Goal: Book appointment/travel/reservation

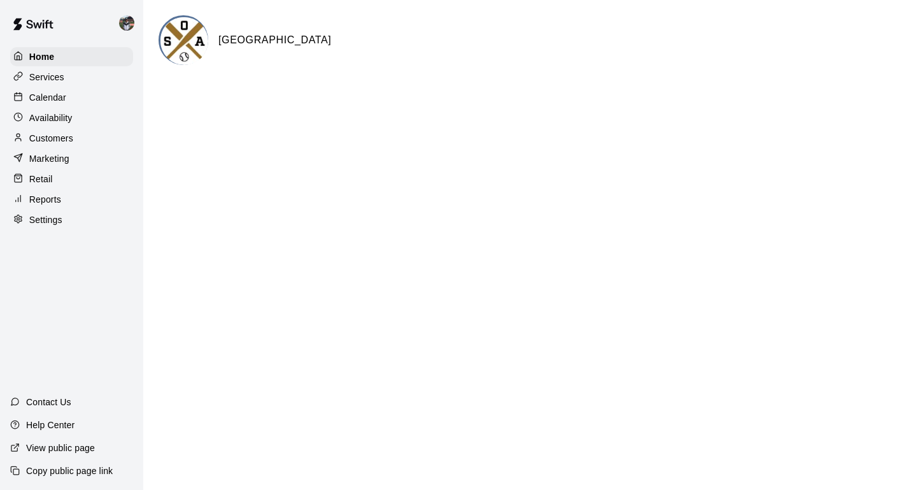
click at [61, 95] on p "Calendar" at bounding box center [47, 97] width 37 height 13
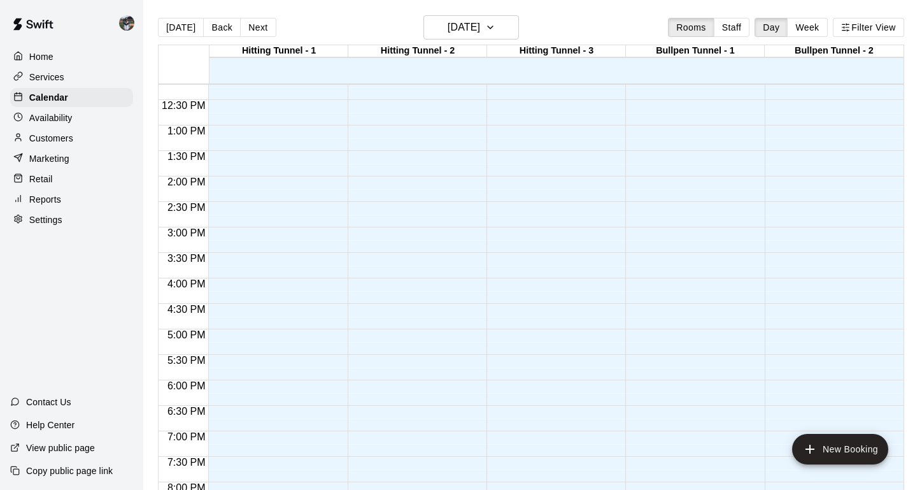
scroll to position [622, 0]
click at [601, 287] on div "12:00 AM – 5:00 AM Closed 11:00 PM – 11:59 PM Closed" at bounding box center [553, 73] width 132 height 1223
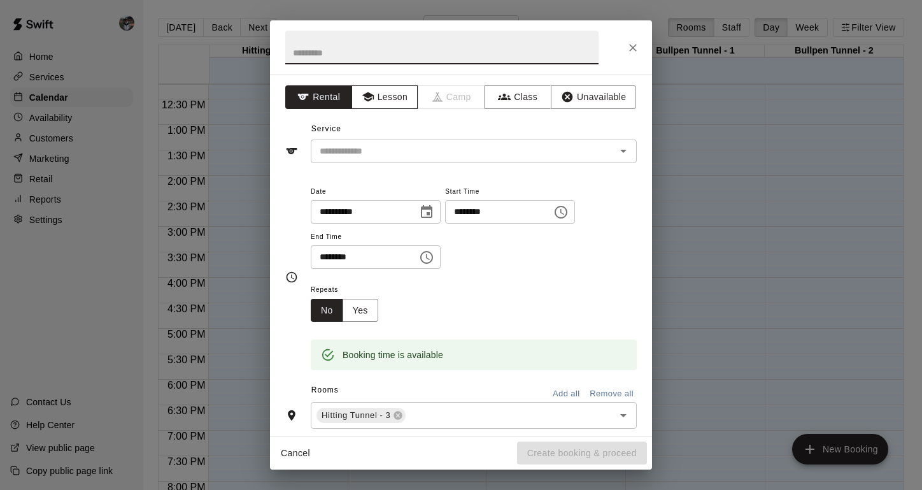
click at [367, 93] on icon "button" at bounding box center [367, 97] width 11 height 10
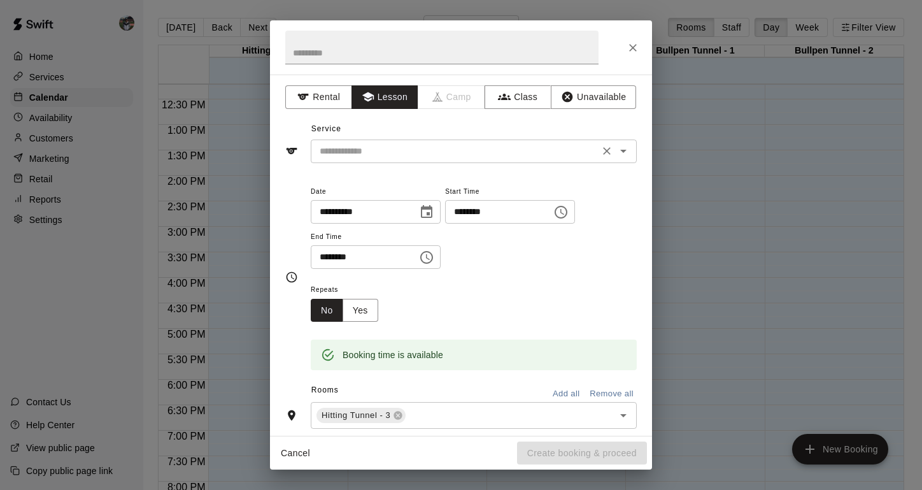
click at [369, 152] on input "text" at bounding box center [455, 151] width 281 height 16
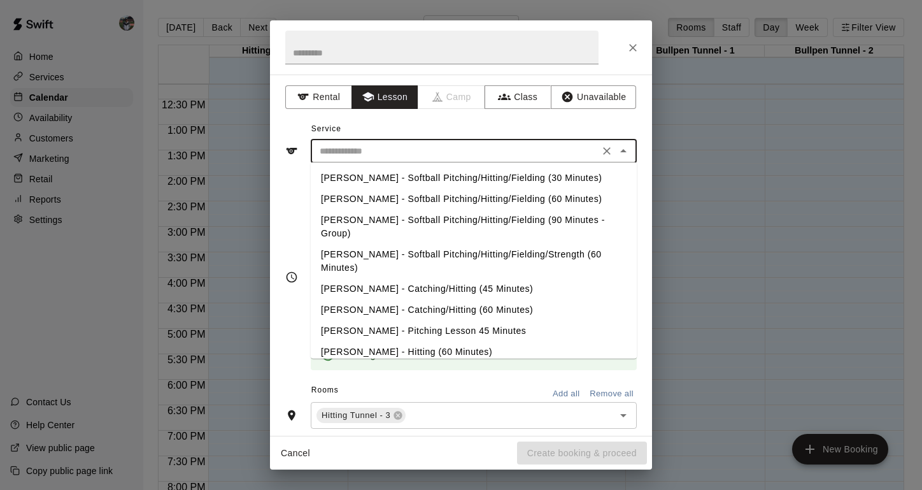
click at [370, 341] on li "[PERSON_NAME] - Hitting (60 Minutes)" at bounding box center [474, 351] width 326 height 21
type input "**********"
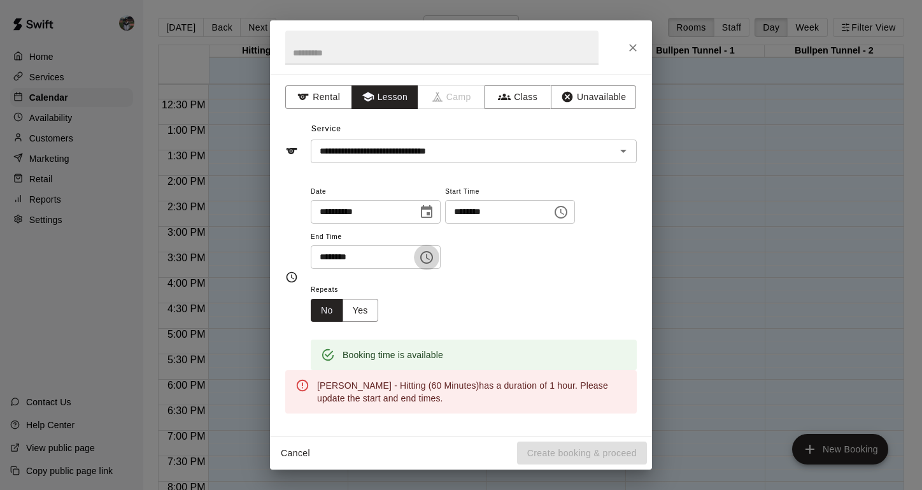
click at [431, 259] on icon "Choose time, selected time is 4:30 PM" at bounding box center [426, 257] width 15 height 15
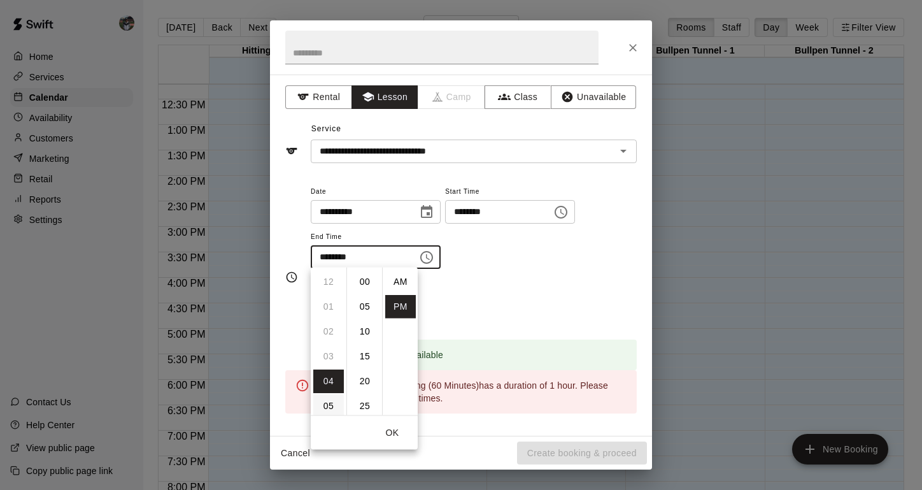
scroll to position [23, 0]
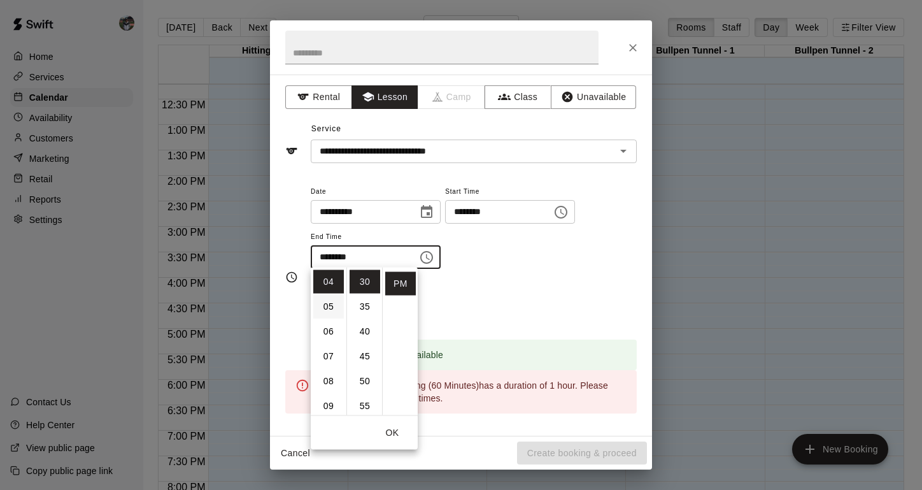
click at [324, 307] on li "05" at bounding box center [328, 307] width 31 height 24
click at [367, 283] on li "00" at bounding box center [365, 282] width 31 height 24
type input "********"
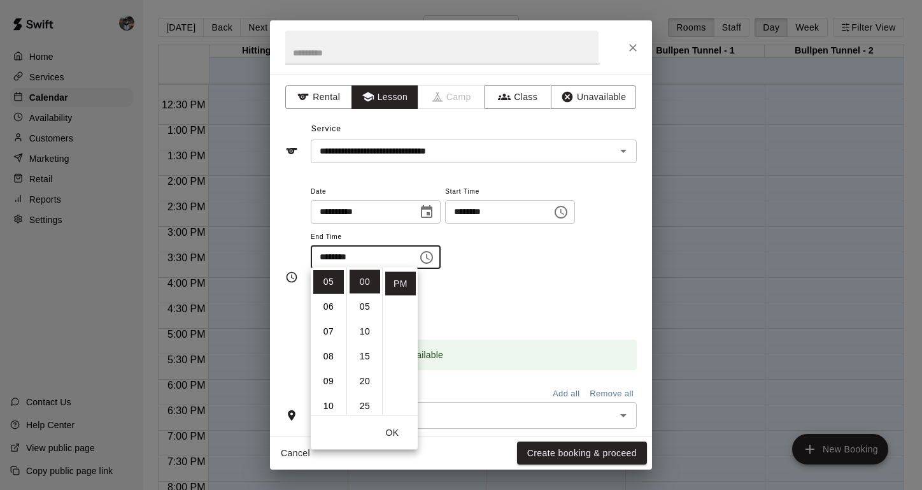
click at [394, 430] on button "OK" at bounding box center [392, 433] width 41 height 24
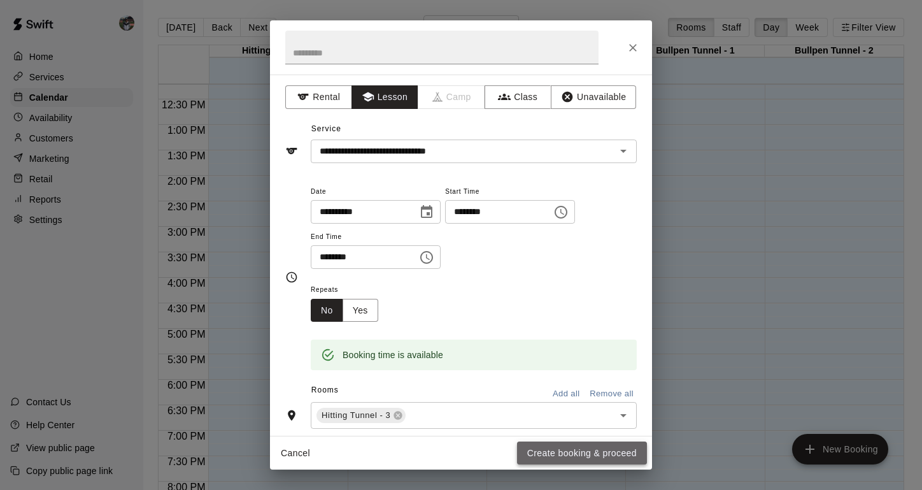
click at [539, 452] on button "Create booking & proceed" at bounding box center [582, 453] width 130 height 24
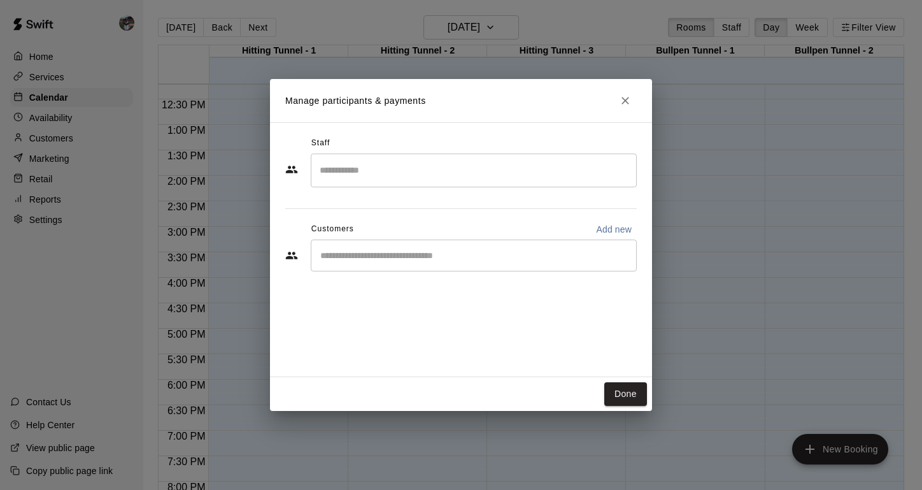
click at [628, 101] on icon "Close" at bounding box center [625, 100] width 13 height 13
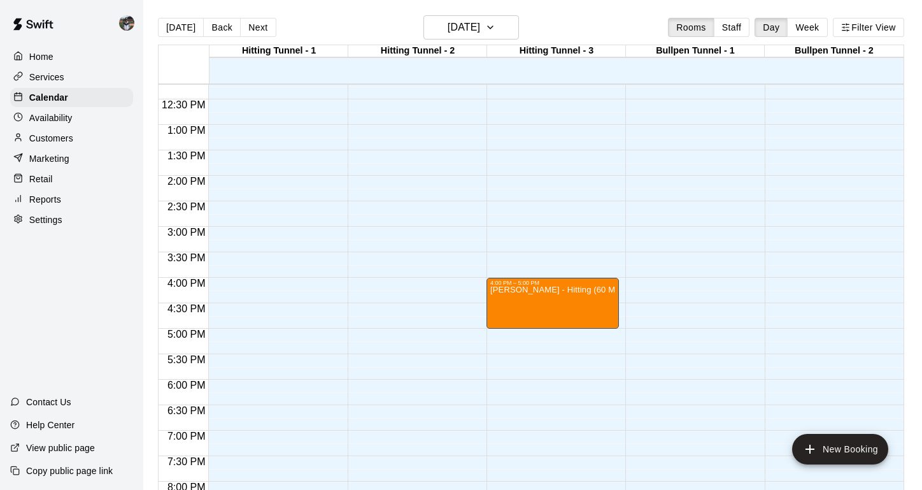
click at [544, 335] on div "12:00 AM – 5:00 AM Closed 4:00 PM – 5:00 PM [PERSON_NAME] - Hitting (60 Minutes…" at bounding box center [553, 73] width 132 height 1223
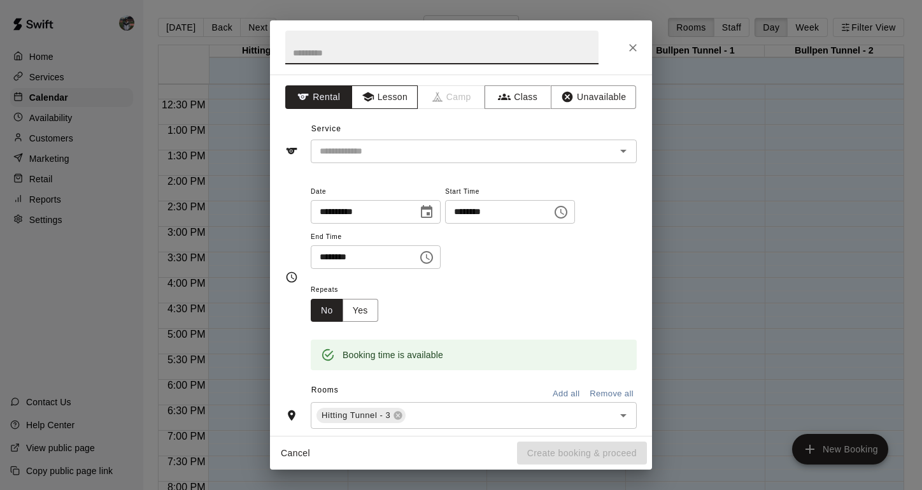
click at [392, 106] on button "Lesson" at bounding box center [385, 97] width 67 height 24
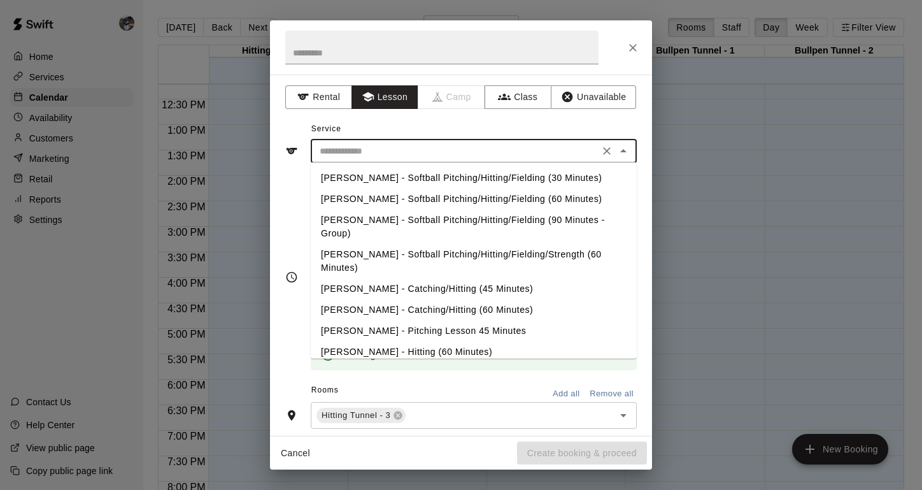
click at [385, 155] on input "text" at bounding box center [455, 151] width 281 height 16
click at [384, 341] on li "[PERSON_NAME] - Hitting (60 Minutes)" at bounding box center [474, 351] width 326 height 21
type input "**********"
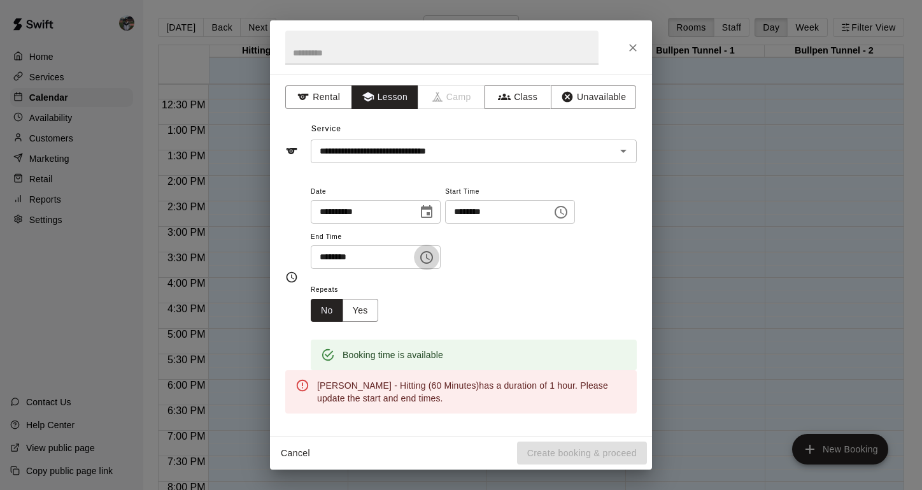
click at [429, 260] on icon "Choose time, selected time is 5:30 PM" at bounding box center [426, 257] width 15 height 15
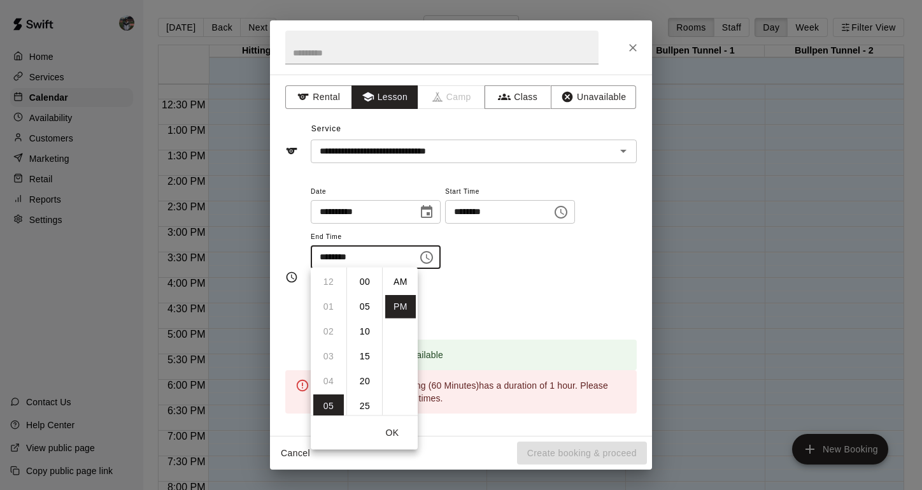
scroll to position [23, 0]
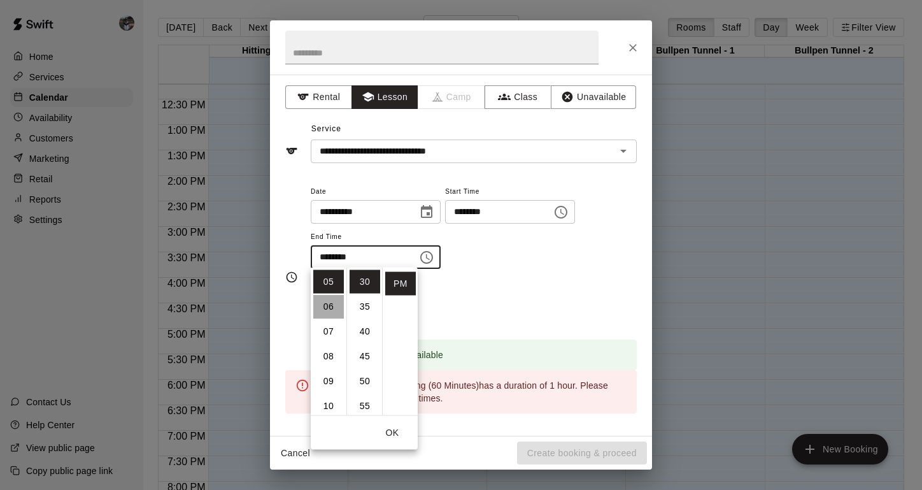
click at [334, 310] on li "06" at bounding box center [328, 307] width 31 height 24
click at [366, 278] on li "00" at bounding box center [365, 282] width 31 height 24
type input "********"
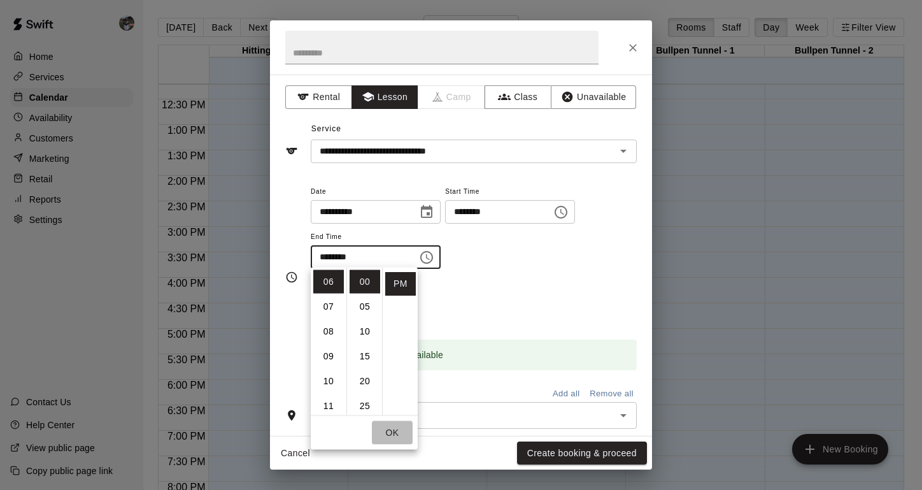
click at [396, 434] on button "OK" at bounding box center [392, 433] width 41 height 24
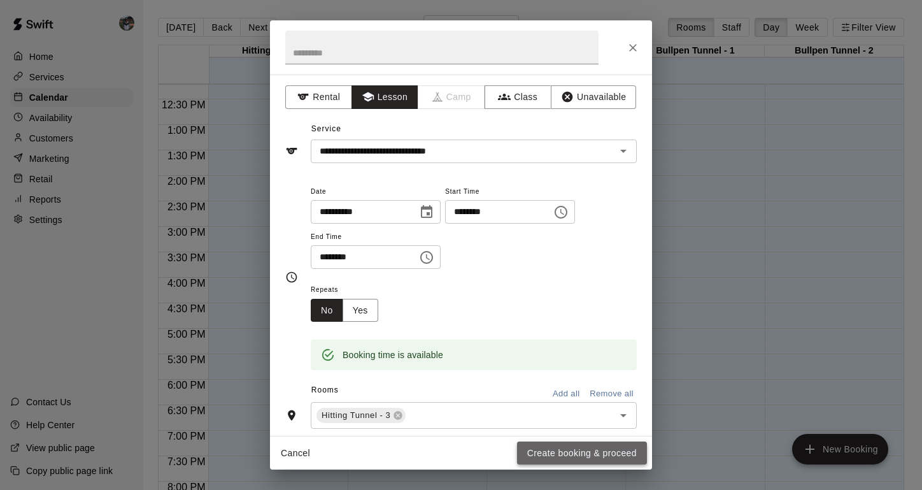
click at [552, 457] on button "Create booking & proceed" at bounding box center [582, 453] width 130 height 24
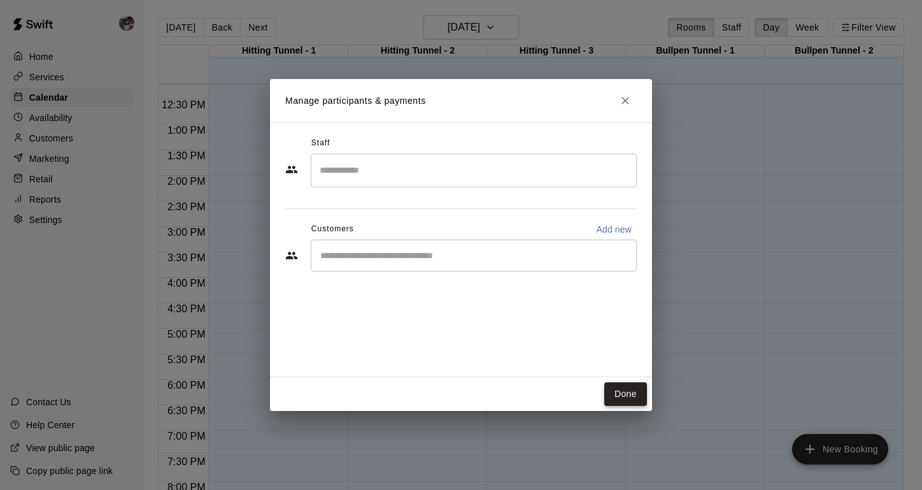
click at [620, 393] on button "Done" at bounding box center [625, 394] width 43 height 24
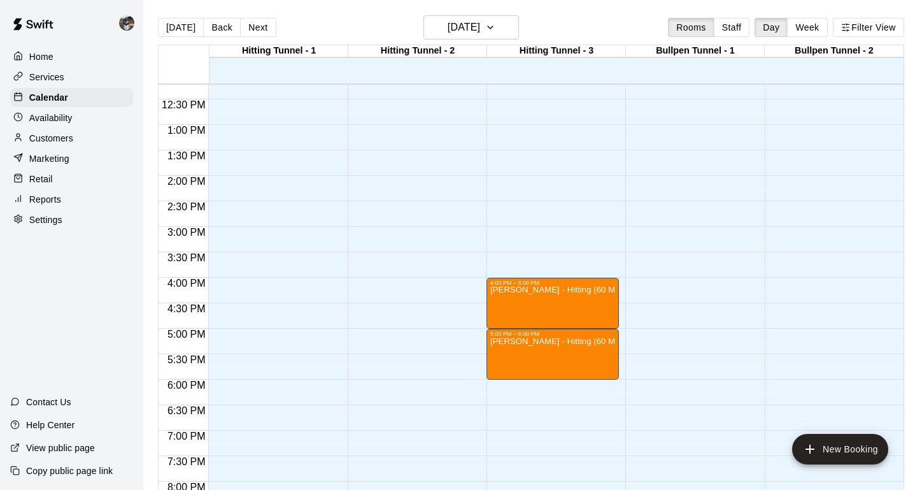
click at [528, 385] on div "12:00 AM – 5:00 AM Closed 4:00 PM – 5:00 PM [PERSON_NAME] - Hitting (60 Minutes…" at bounding box center [553, 73] width 132 height 1223
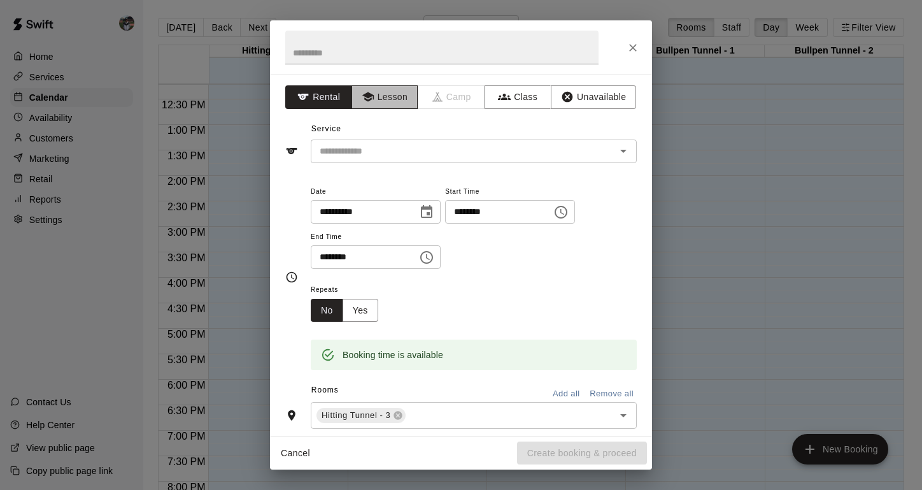
click at [376, 94] on button "Lesson" at bounding box center [385, 97] width 67 height 24
click at [371, 141] on div "​" at bounding box center [474, 151] width 326 height 24
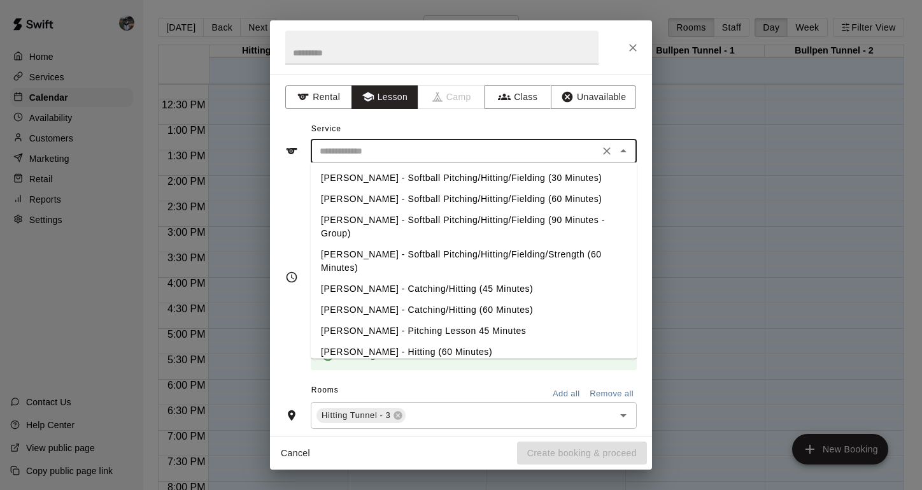
click at [376, 341] on li "[PERSON_NAME] - Hitting (60 Minutes)" at bounding box center [474, 351] width 326 height 21
type input "**********"
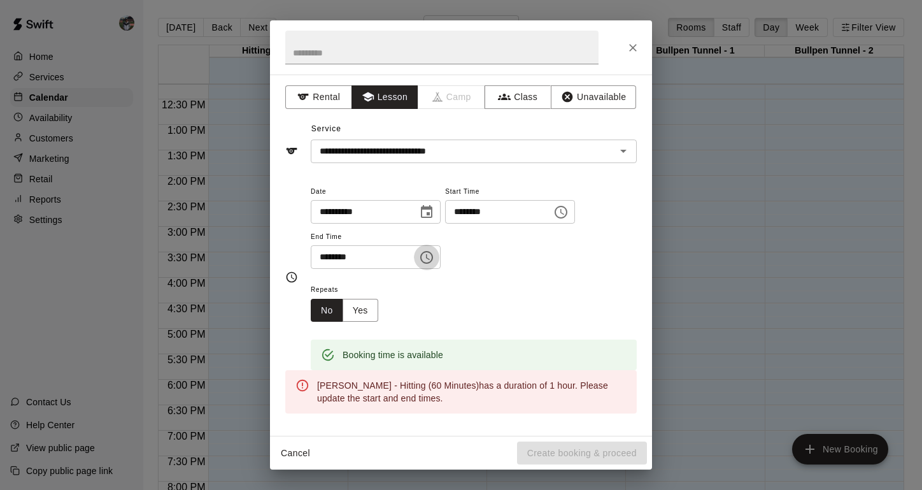
click at [432, 260] on icon "Choose time, selected time is 6:30 PM" at bounding box center [426, 257] width 15 height 15
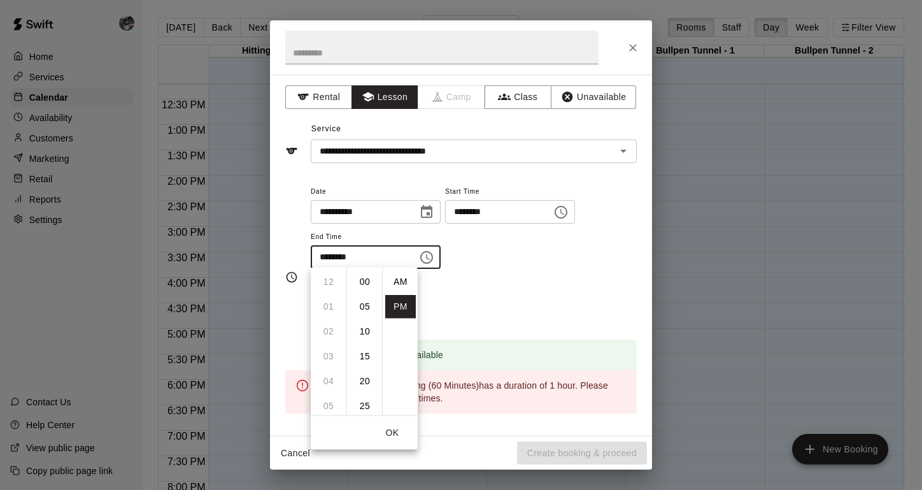
scroll to position [23, 0]
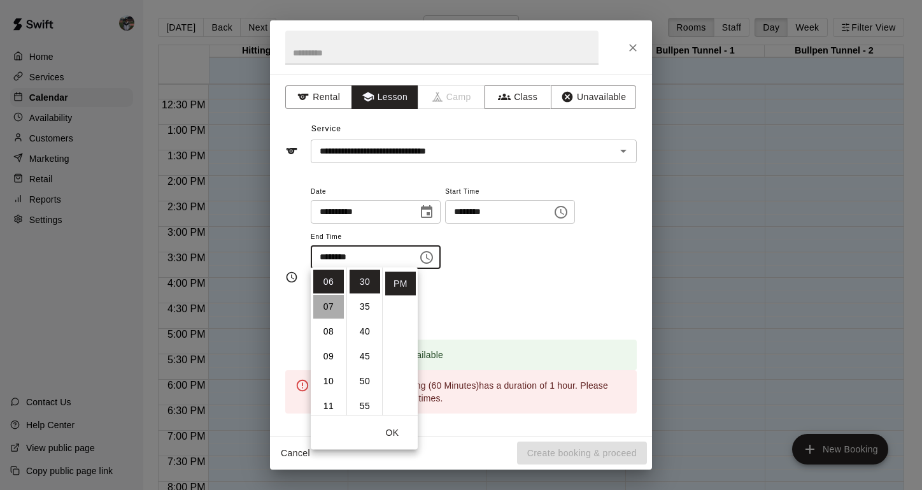
click at [334, 303] on li "07" at bounding box center [328, 307] width 31 height 24
click at [365, 280] on li "00" at bounding box center [365, 282] width 31 height 24
type input "********"
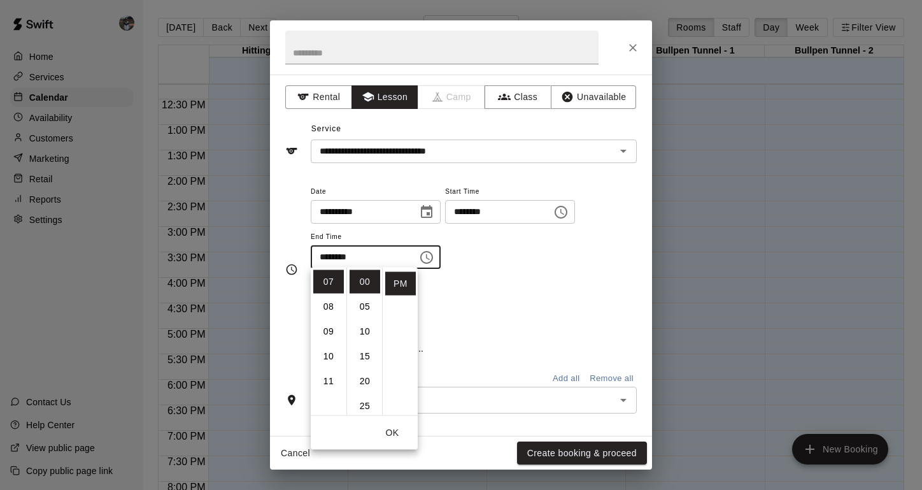
scroll to position [0, 0]
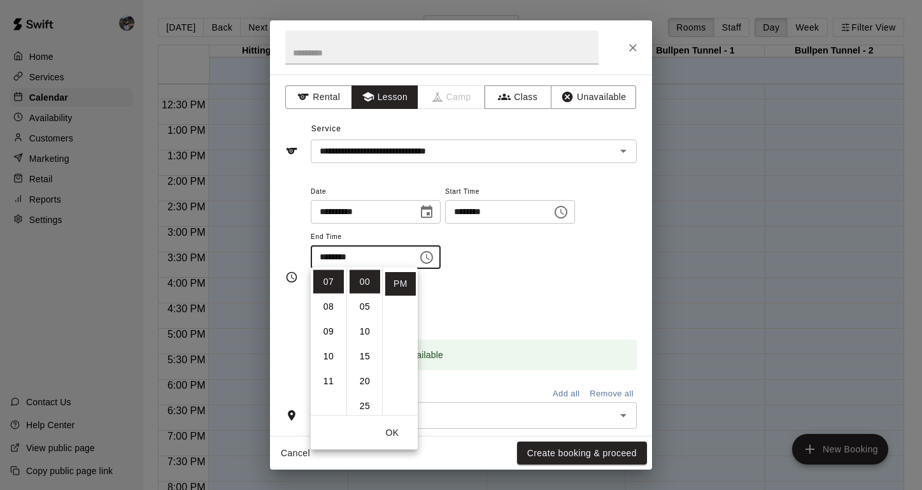
click at [393, 431] on button "OK" at bounding box center [392, 433] width 41 height 24
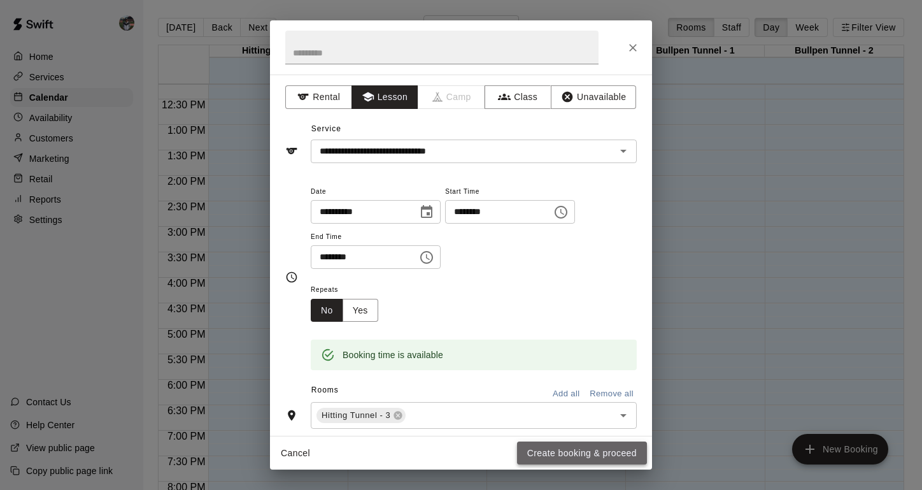
click at [559, 449] on button "Create booking & proceed" at bounding box center [582, 453] width 130 height 24
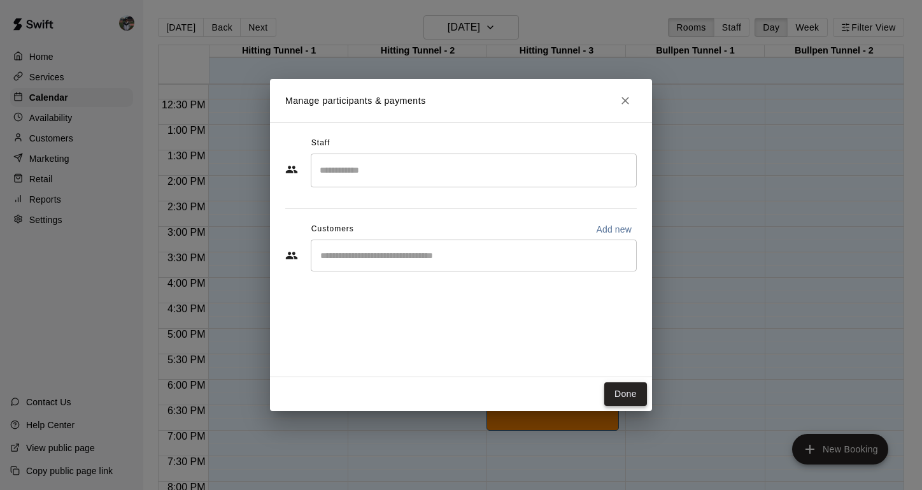
click at [608, 390] on button "Done" at bounding box center [625, 394] width 43 height 24
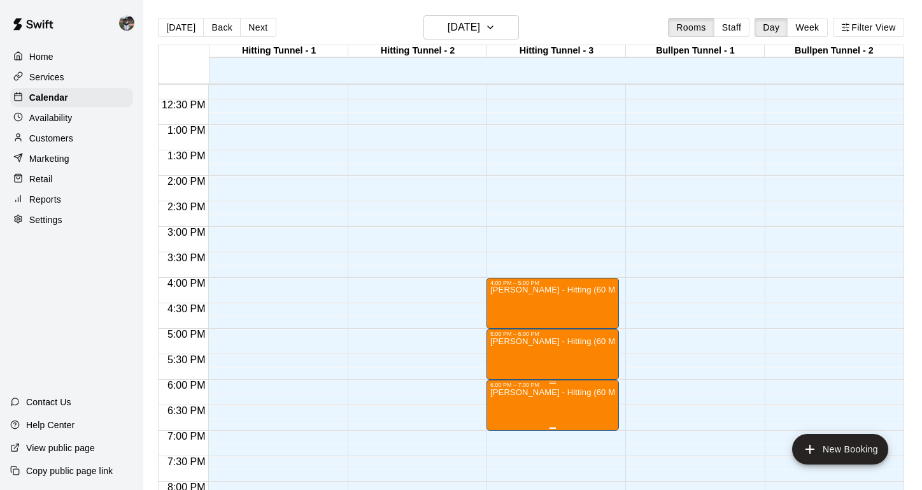
scroll to position [717, 0]
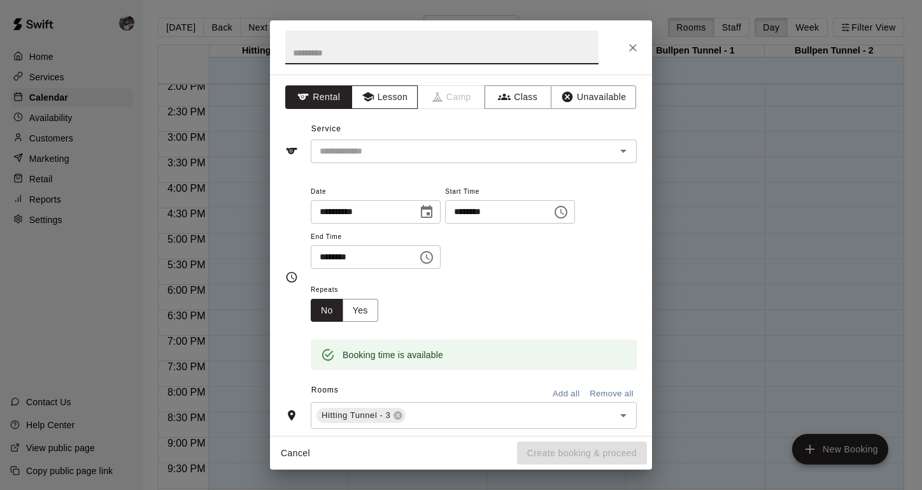
click at [374, 96] on button "Lesson" at bounding box center [385, 97] width 67 height 24
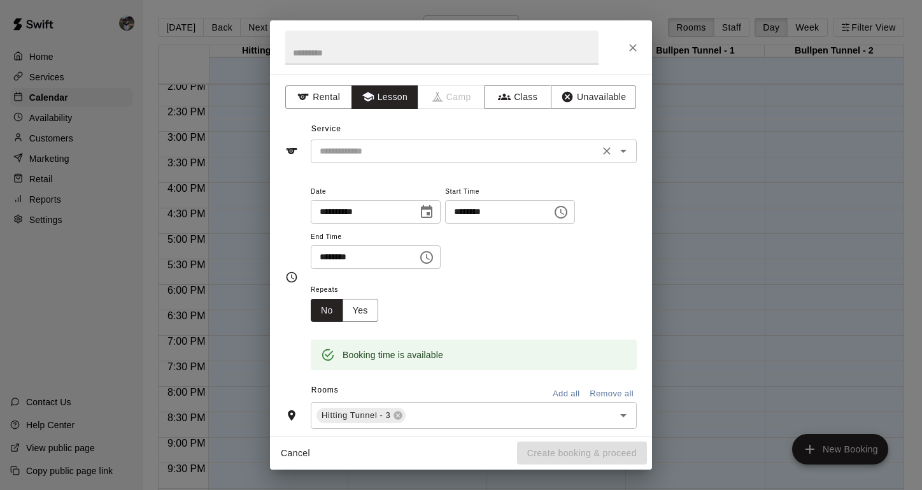
click at [373, 143] on input "text" at bounding box center [455, 151] width 281 height 16
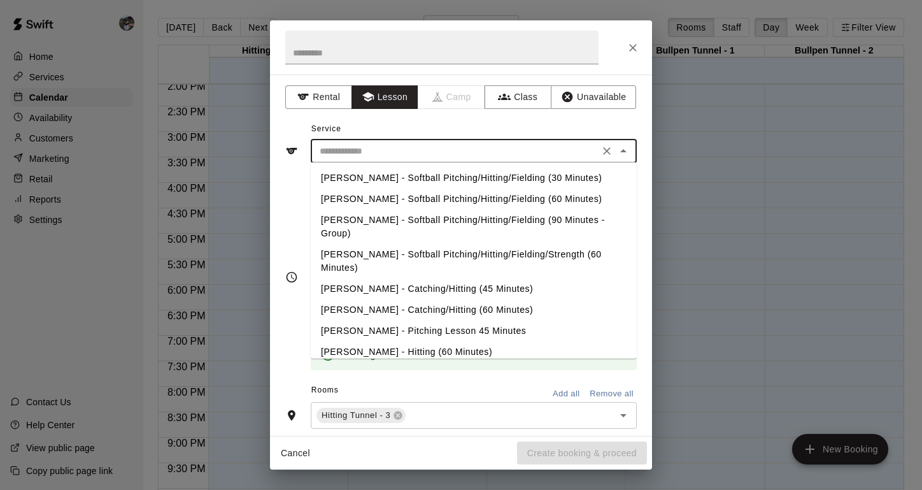
click at [375, 341] on li "[PERSON_NAME] - Hitting (60 Minutes)" at bounding box center [474, 351] width 326 height 21
type input "**********"
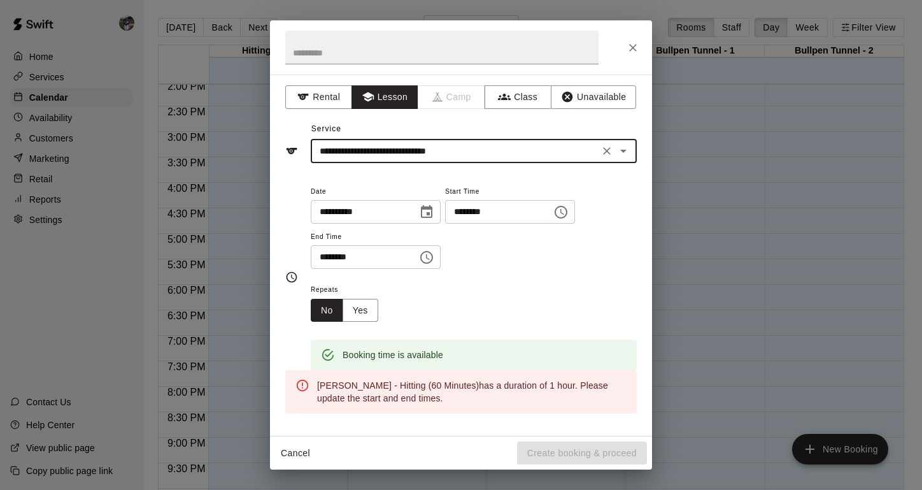
click at [434, 253] on icon "Choose time, selected time is 7:30 PM" at bounding box center [426, 257] width 15 height 15
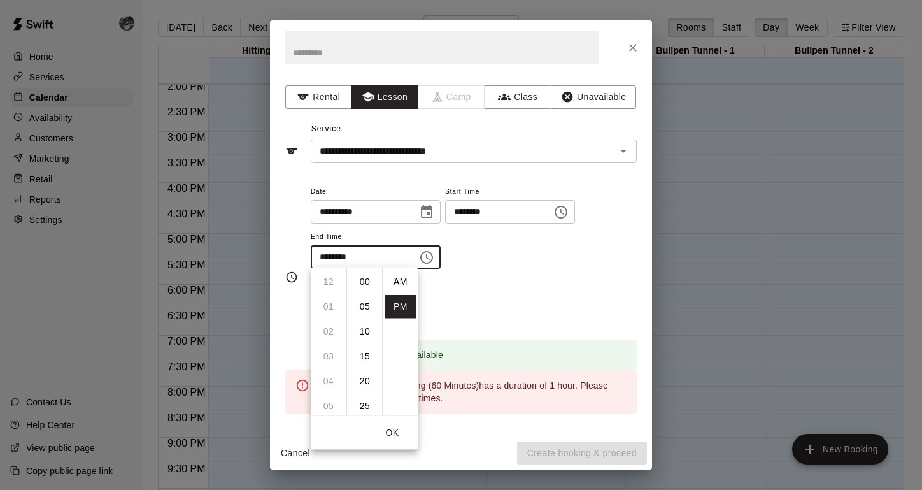
scroll to position [23, 0]
click at [340, 305] on li "08" at bounding box center [328, 307] width 31 height 24
click at [365, 281] on li "00" at bounding box center [365, 282] width 31 height 24
type input "********"
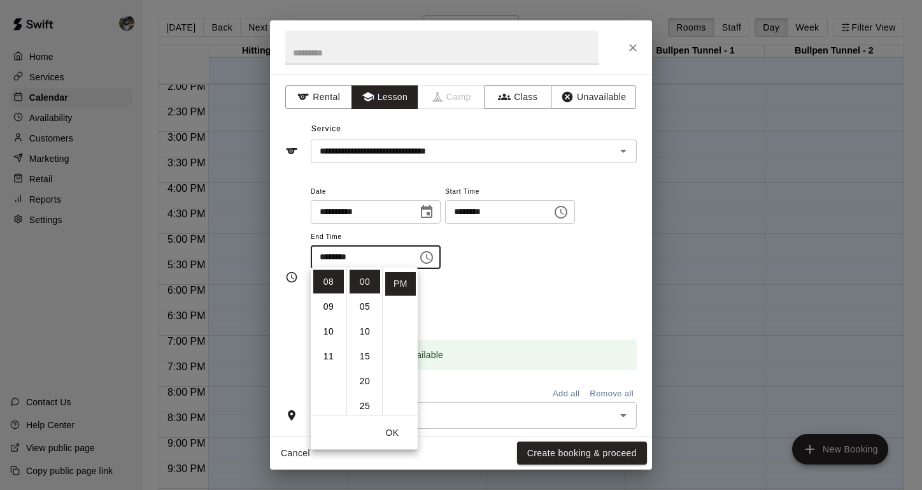
click at [394, 435] on button "OK" at bounding box center [392, 433] width 41 height 24
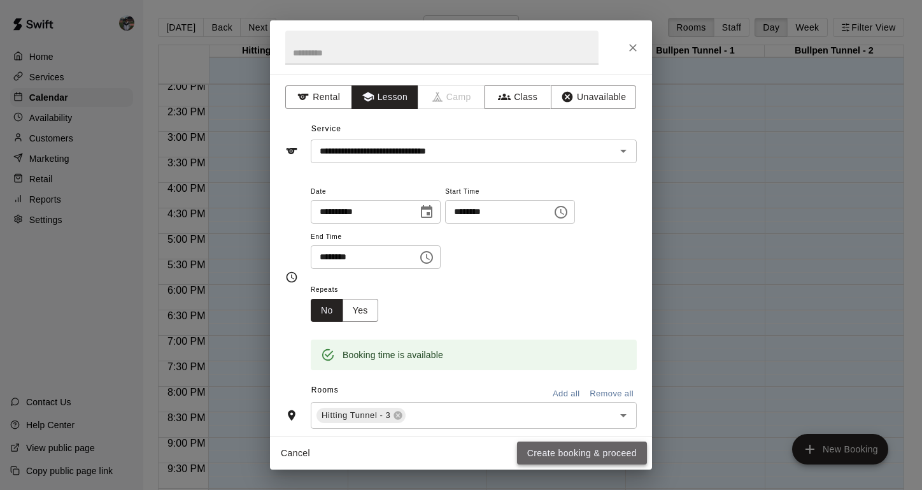
click at [545, 446] on button "Create booking & proceed" at bounding box center [582, 453] width 130 height 24
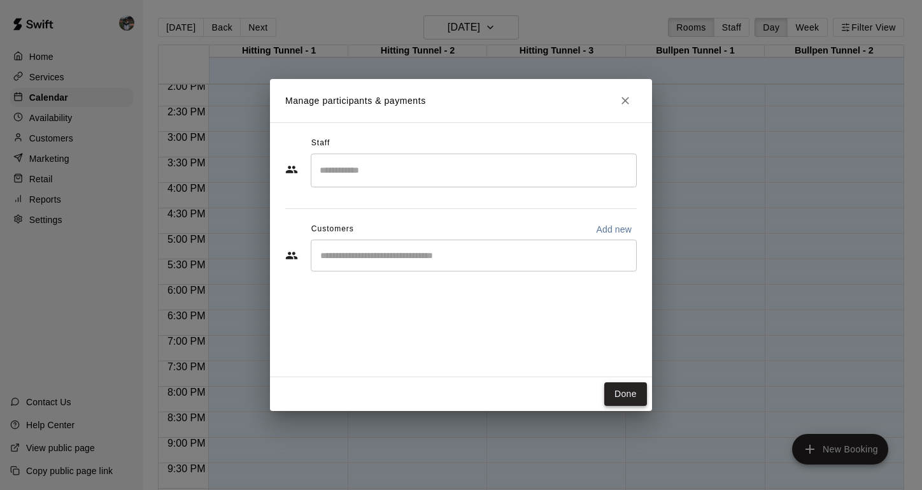
click at [620, 394] on button "Done" at bounding box center [625, 394] width 43 height 24
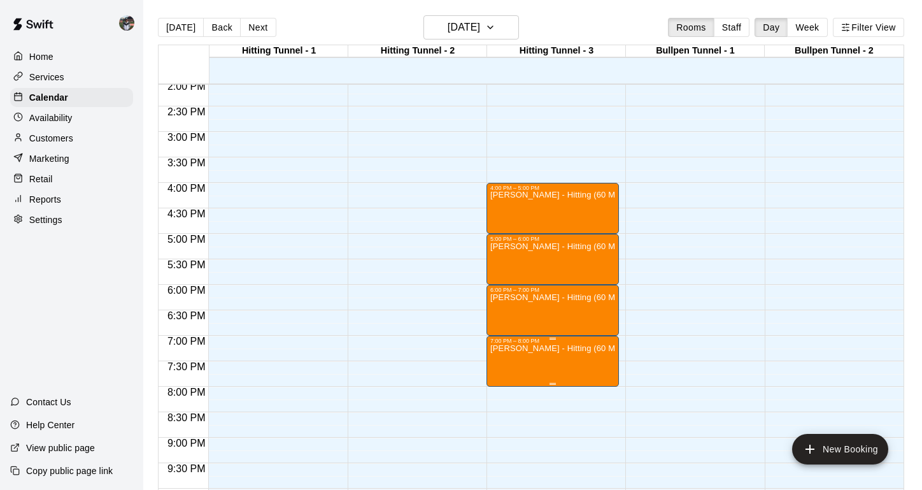
click at [506, 383] on img "edit" at bounding box center [503, 388] width 15 height 15
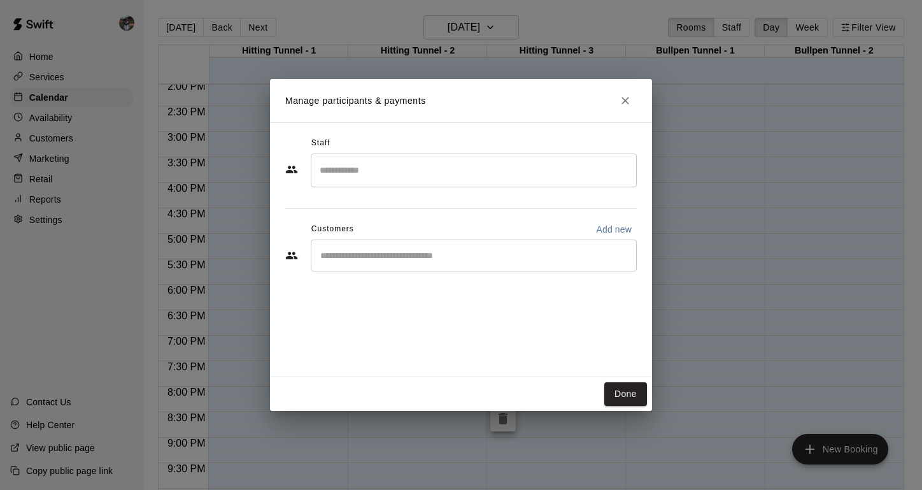
click at [360, 155] on div "​" at bounding box center [474, 170] width 326 height 34
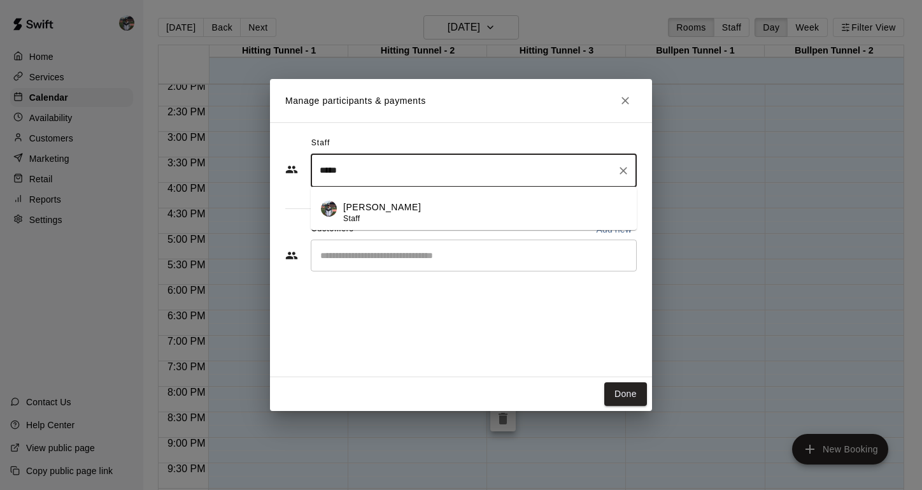
click at [365, 220] on div "[PERSON_NAME] Staff" at bounding box center [382, 213] width 78 height 25
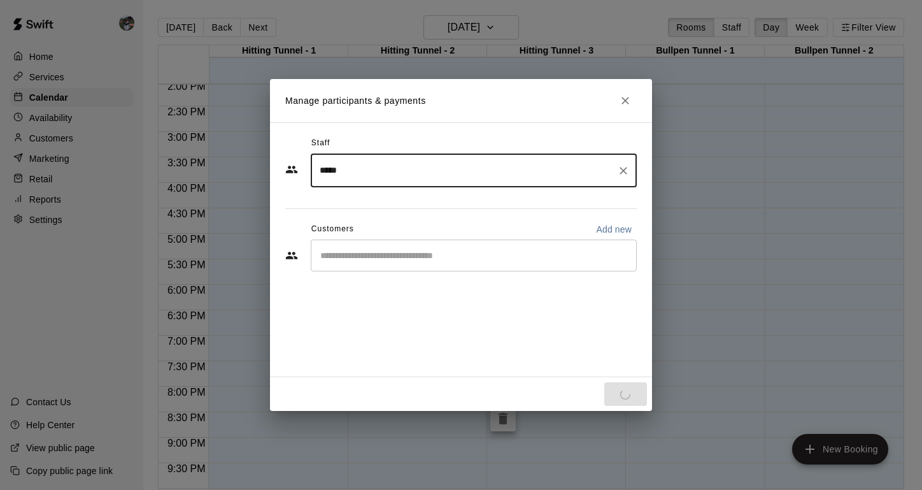
type input "*****"
click at [376, 256] on input "Start typing to search customers..." at bounding box center [474, 255] width 315 height 13
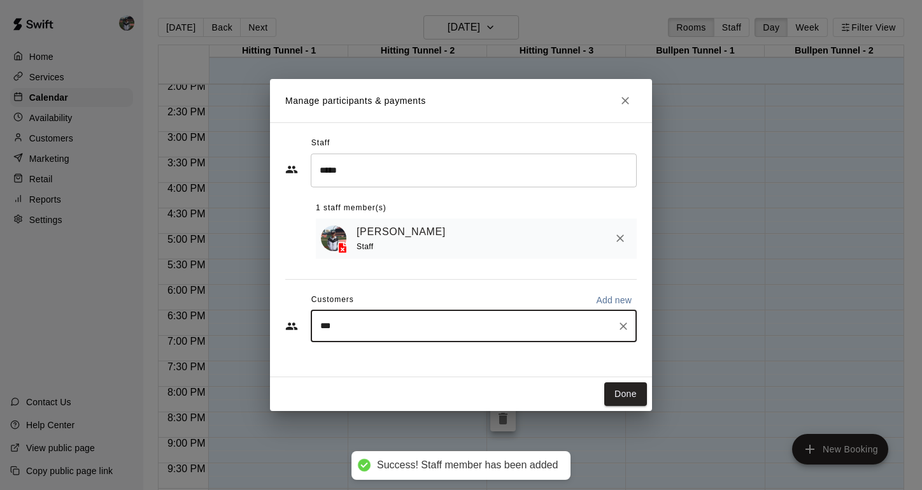
type input "****"
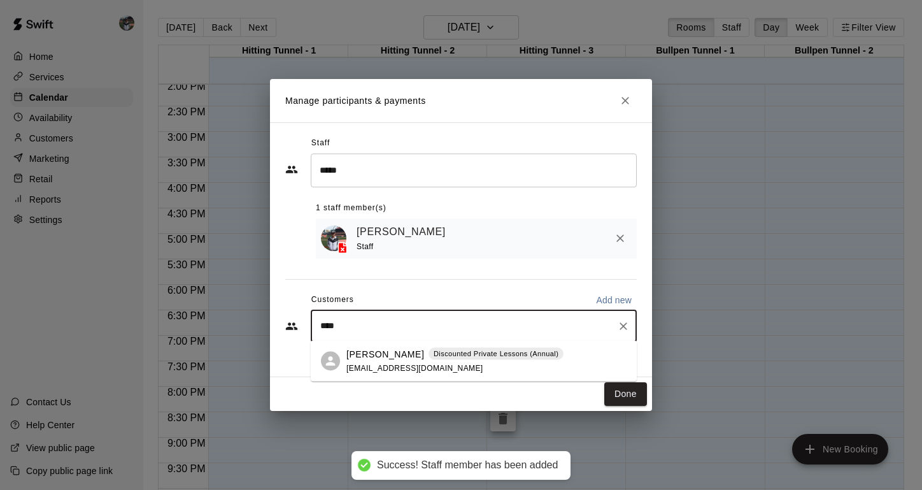
click at [409, 361] on div "[PERSON_NAME] Discounted Private Lessons (Annual) [EMAIL_ADDRESS][DOMAIN_NAME]" at bounding box center [454, 360] width 217 height 27
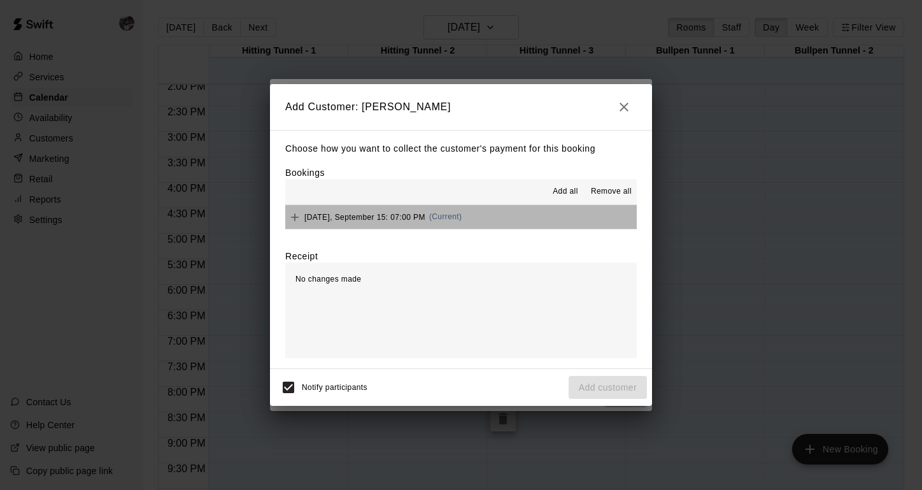
click at [393, 220] on span "[DATE], September 15: 07:00 PM" at bounding box center [364, 216] width 121 height 9
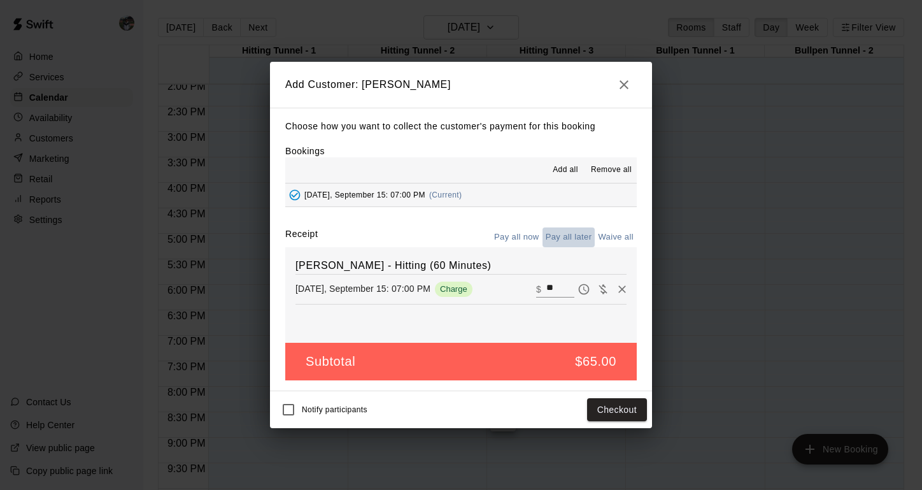
click at [575, 238] on button "Pay all later" at bounding box center [569, 237] width 53 height 20
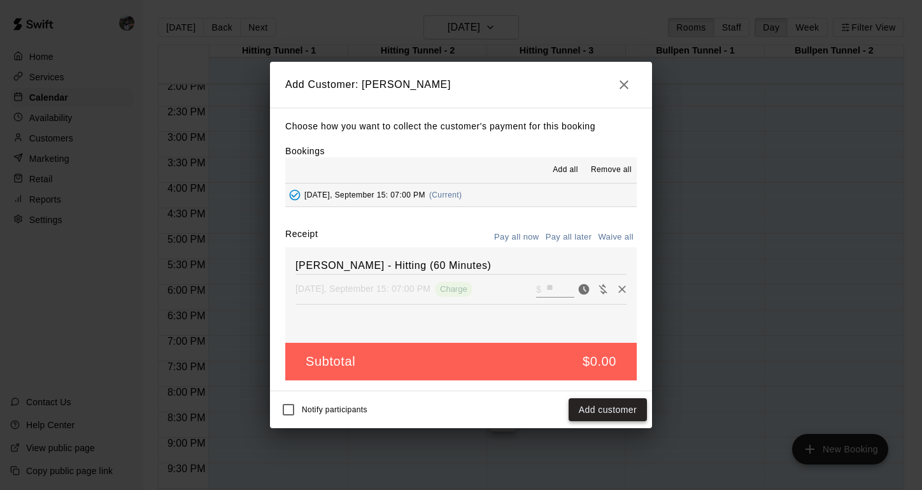
click at [614, 407] on button "Add customer" at bounding box center [608, 410] width 78 height 24
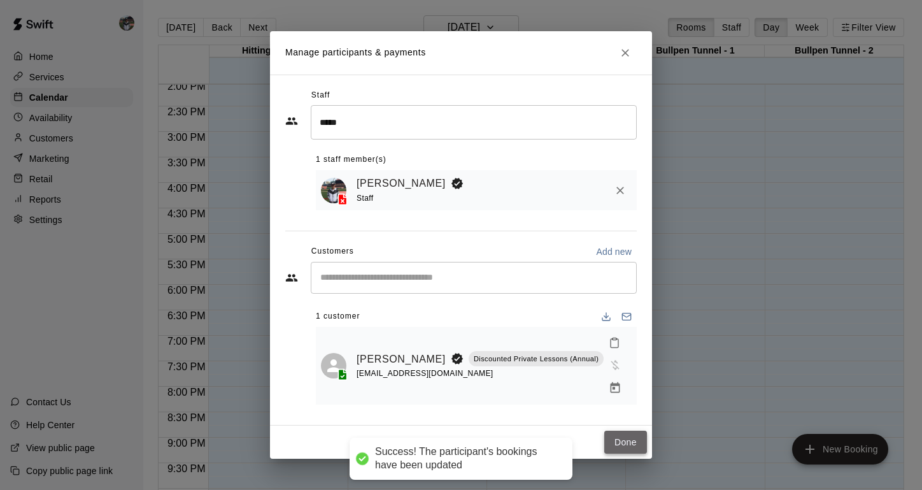
click at [637, 431] on button "Done" at bounding box center [625, 443] width 43 height 24
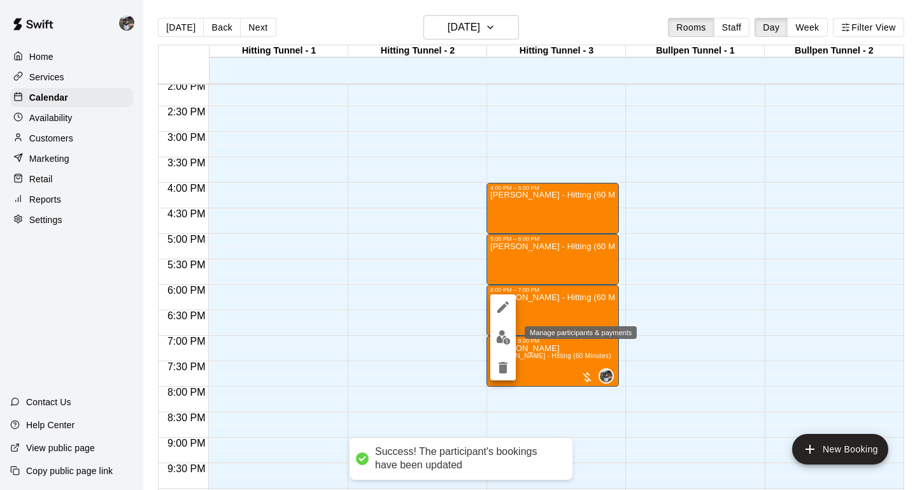
click at [506, 332] on img "edit" at bounding box center [503, 337] width 15 height 15
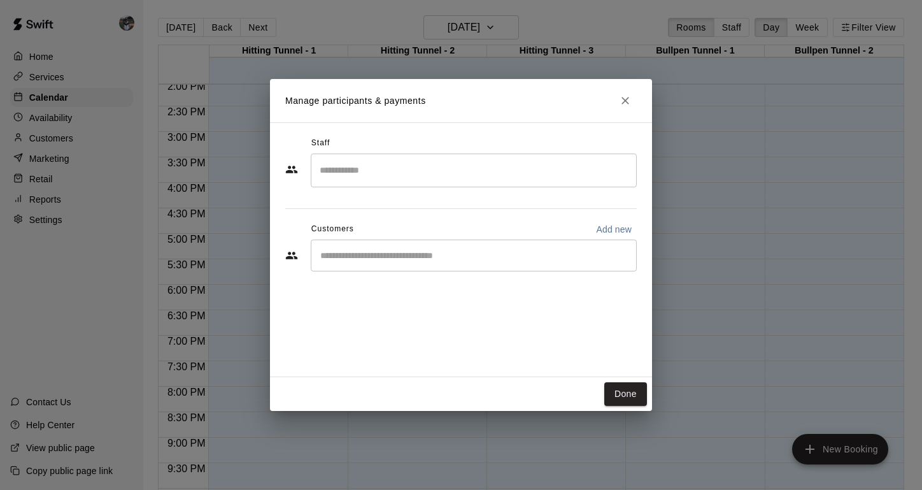
click at [367, 181] on input "Search staff" at bounding box center [474, 170] width 315 height 22
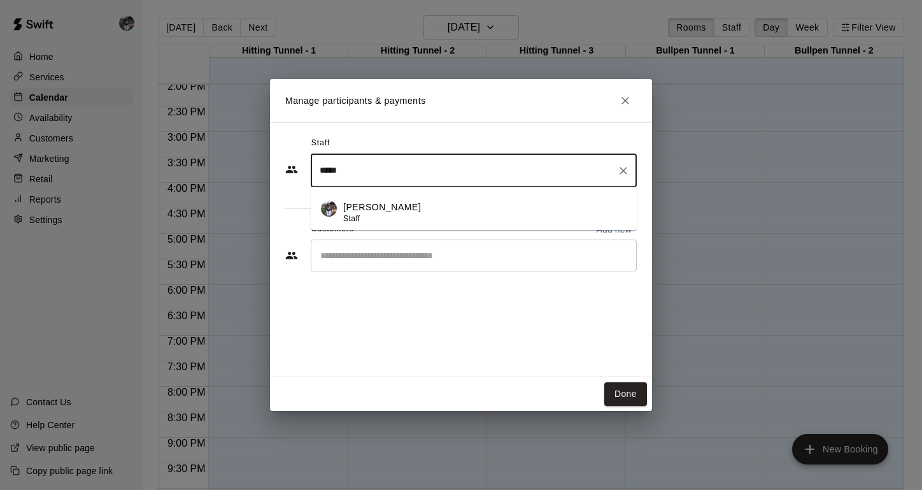
click at [359, 223] on span "Staff" at bounding box center [351, 218] width 17 height 9
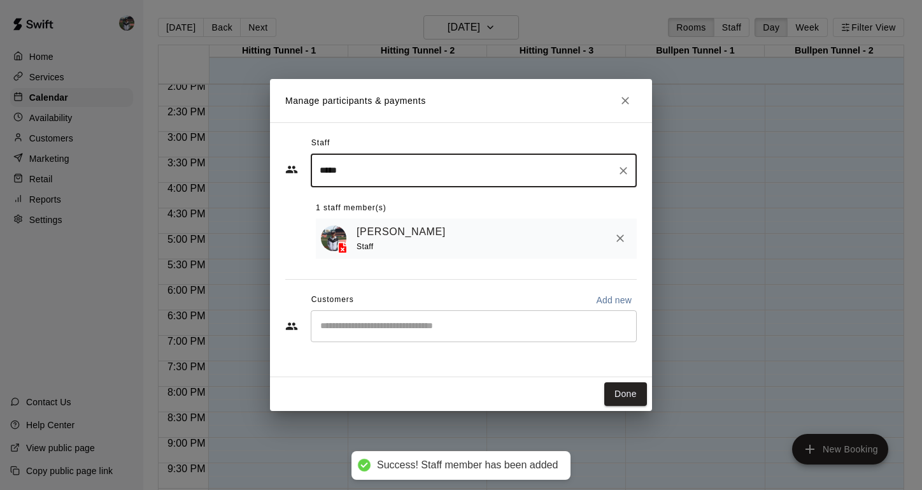
type input "*****"
click at [368, 320] on input "Start typing to search customers..." at bounding box center [474, 326] width 315 height 13
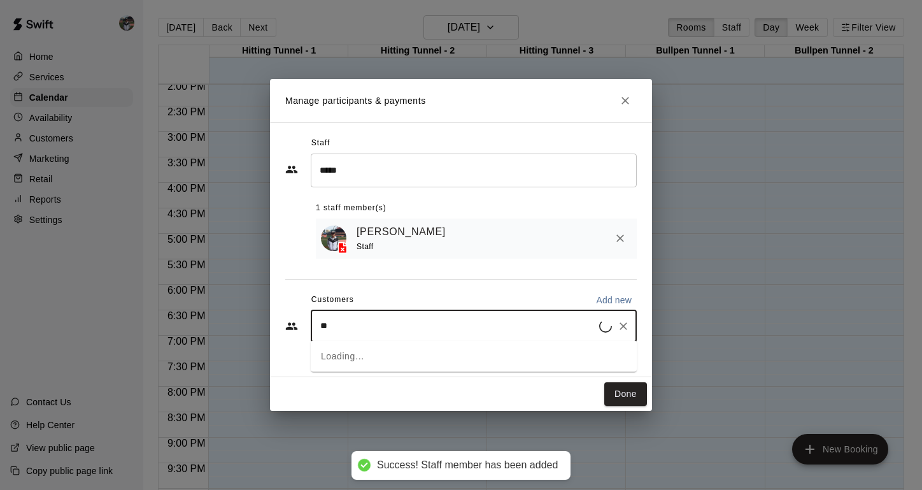
type input "*"
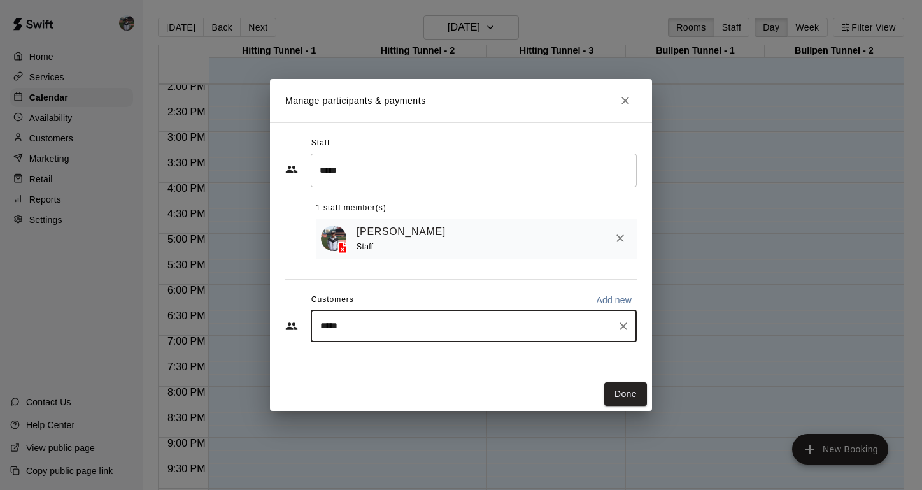
type input "******"
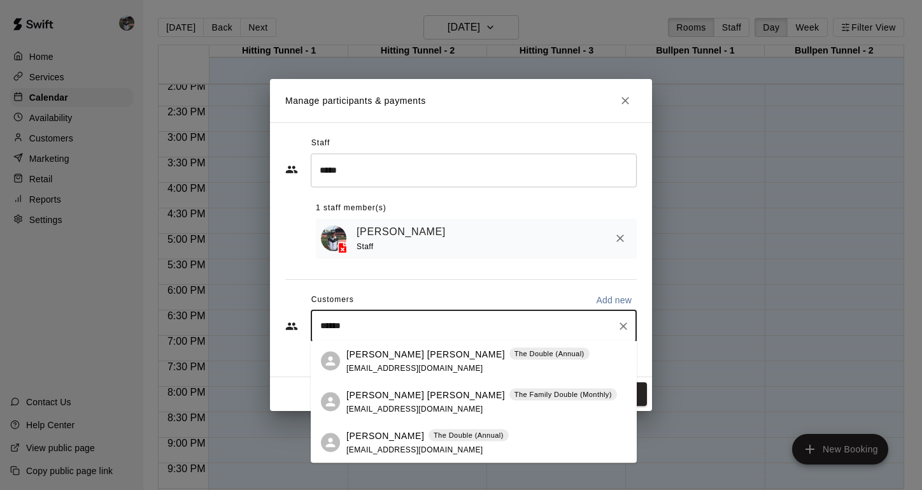
click at [382, 357] on p "[PERSON_NAME] [PERSON_NAME]" at bounding box center [425, 353] width 159 height 13
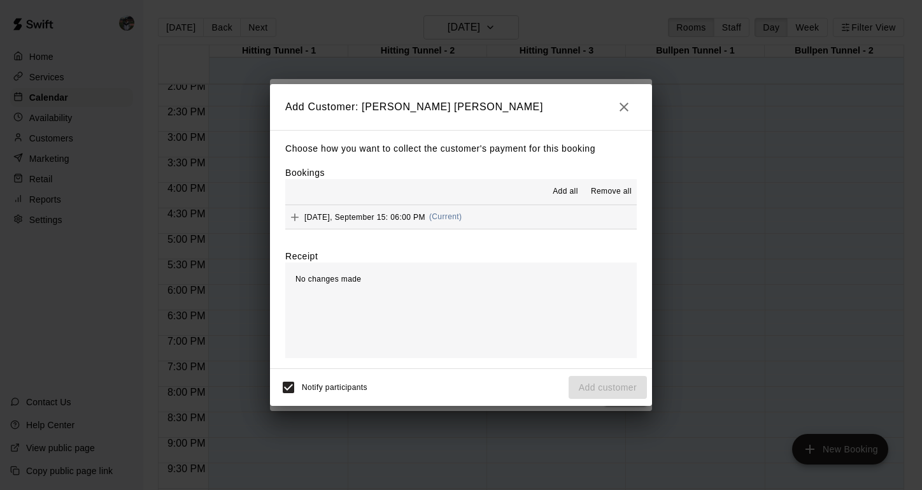
click at [369, 216] on span "[DATE], September 15: 06:00 PM" at bounding box center [364, 216] width 121 height 9
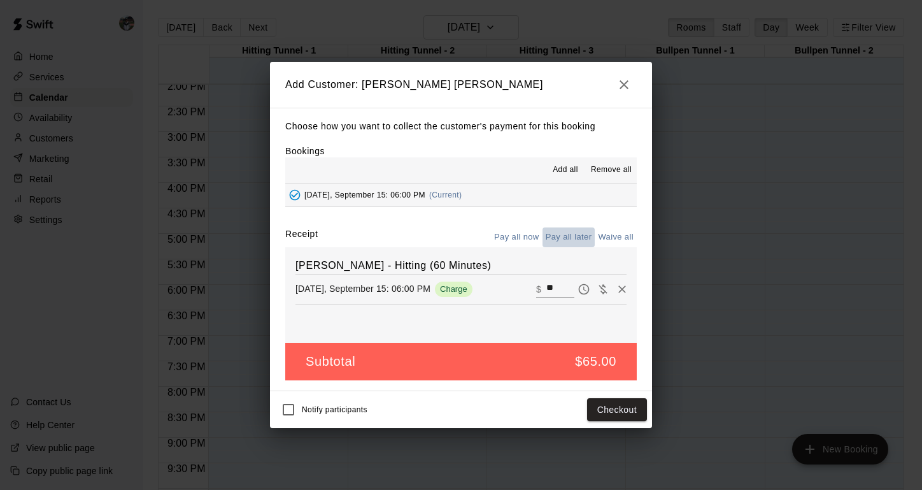
click at [564, 238] on button "Pay all later" at bounding box center [569, 237] width 53 height 20
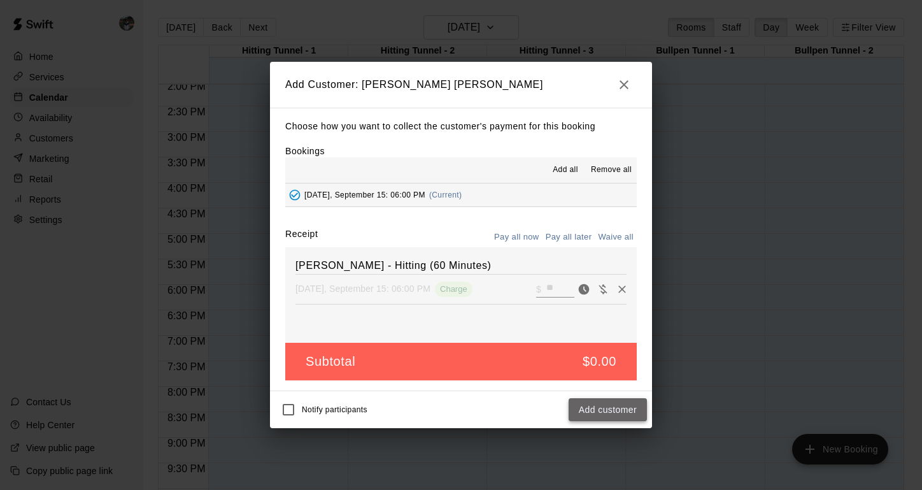
click at [627, 416] on button "Add customer" at bounding box center [608, 410] width 78 height 24
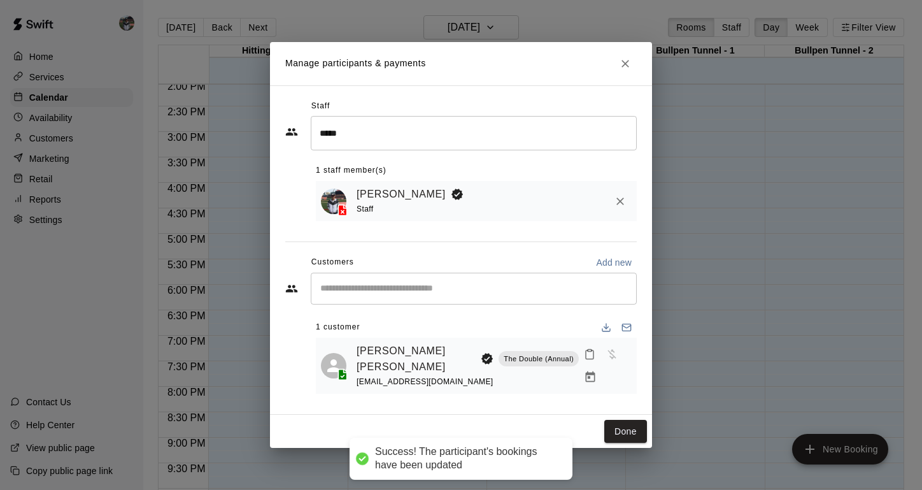
click at [626, 434] on div "Done" at bounding box center [461, 432] width 382 height 34
click at [631, 423] on button "Done" at bounding box center [625, 432] width 43 height 24
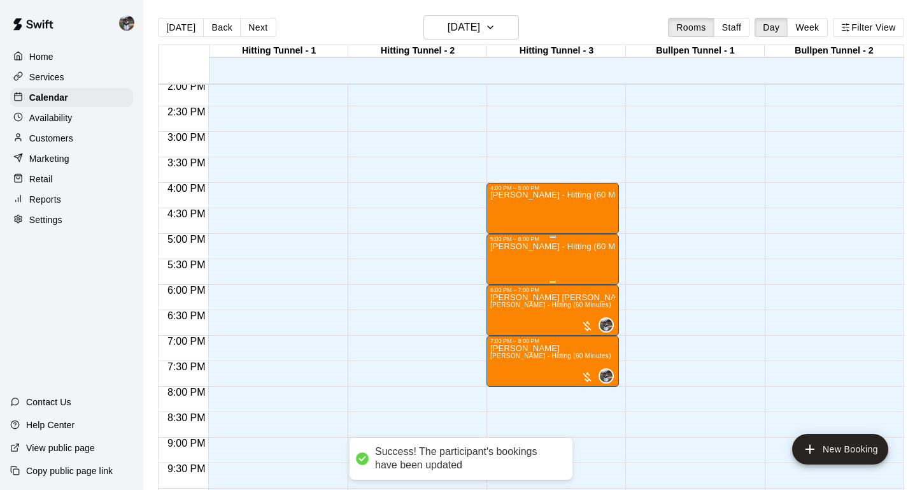
click at [579, 269] on div "[PERSON_NAME] - Hitting (60 Minutes)" at bounding box center [552, 487] width 125 height 490
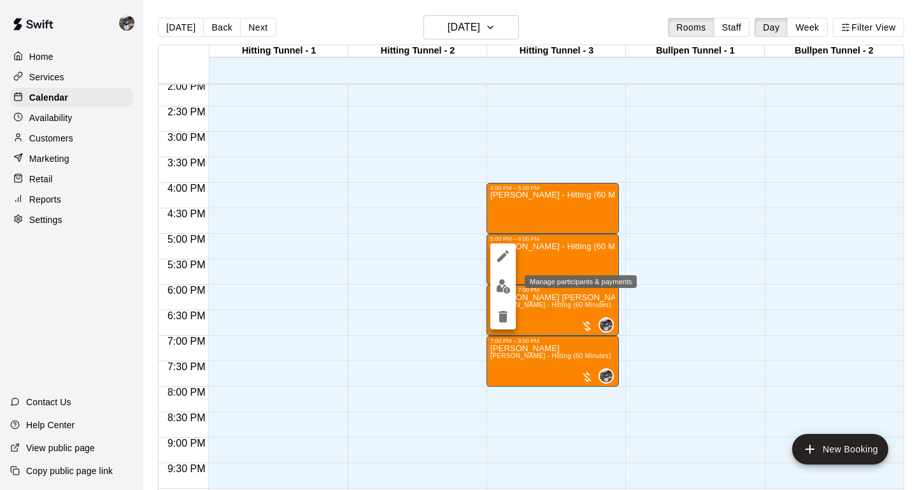
click at [501, 285] on img "edit" at bounding box center [503, 286] width 15 height 15
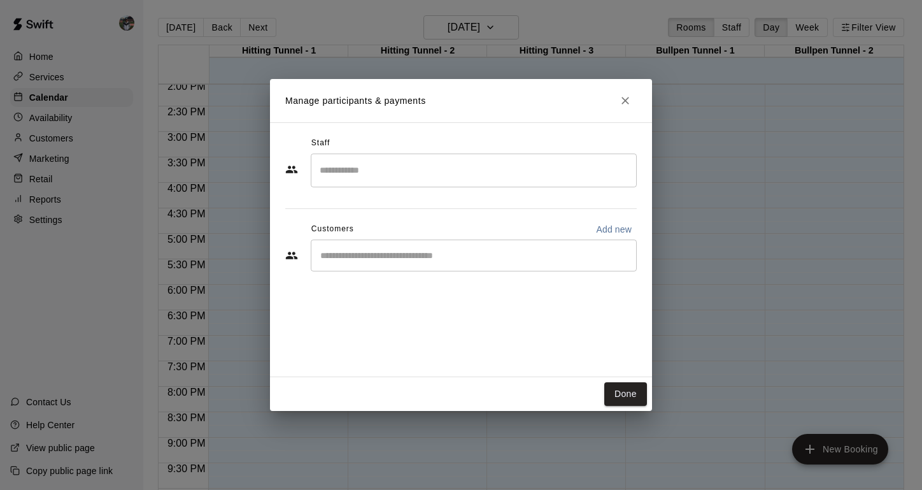
click at [374, 184] on div "​" at bounding box center [474, 170] width 326 height 34
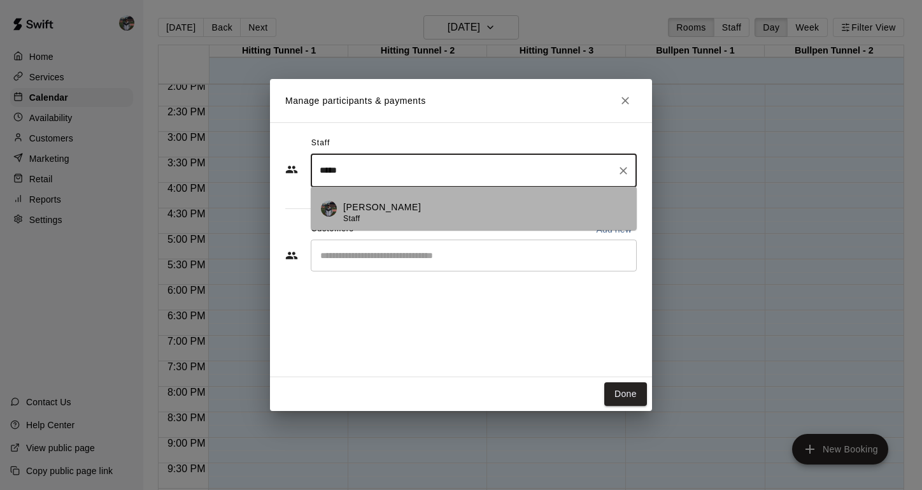
click at [355, 216] on span "Staff" at bounding box center [351, 218] width 17 height 9
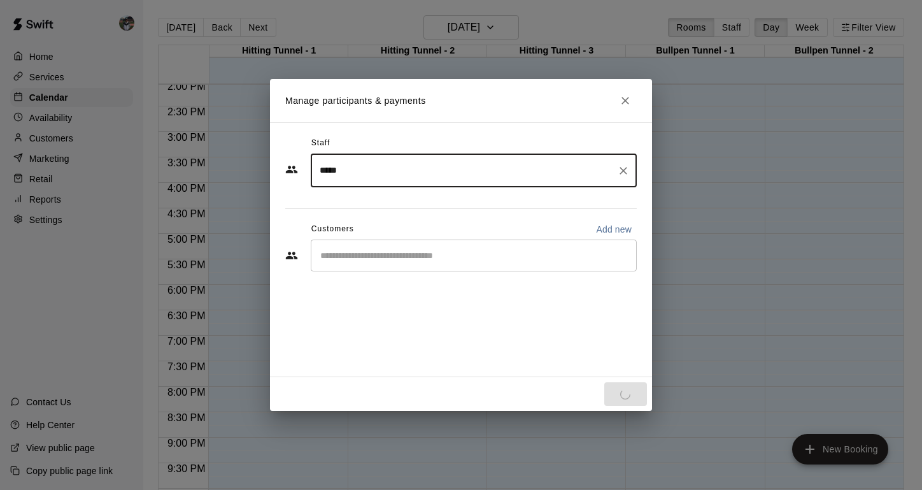
type input "*****"
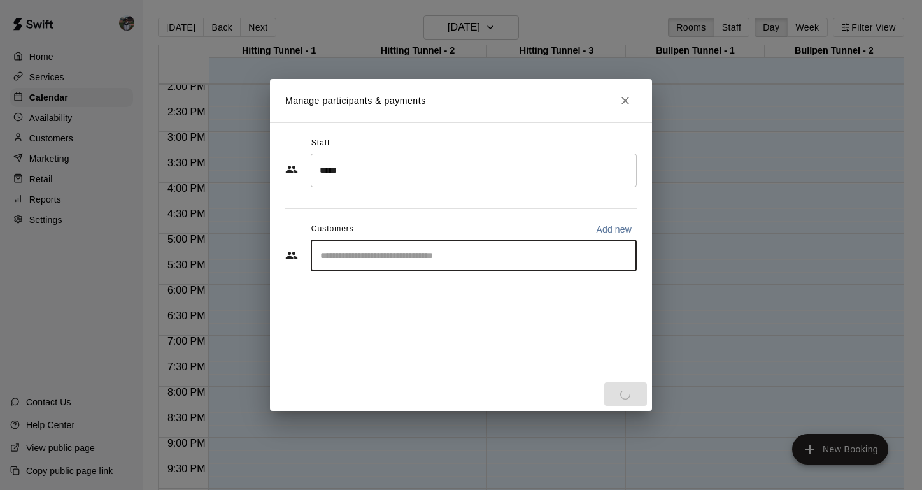
click at [350, 257] on input "Start typing to search customers..." at bounding box center [474, 255] width 315 height 13
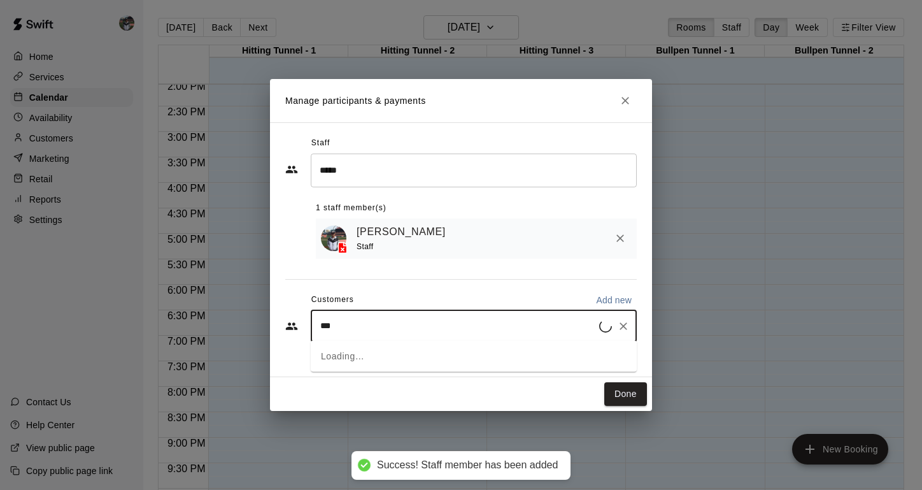
type input "****"
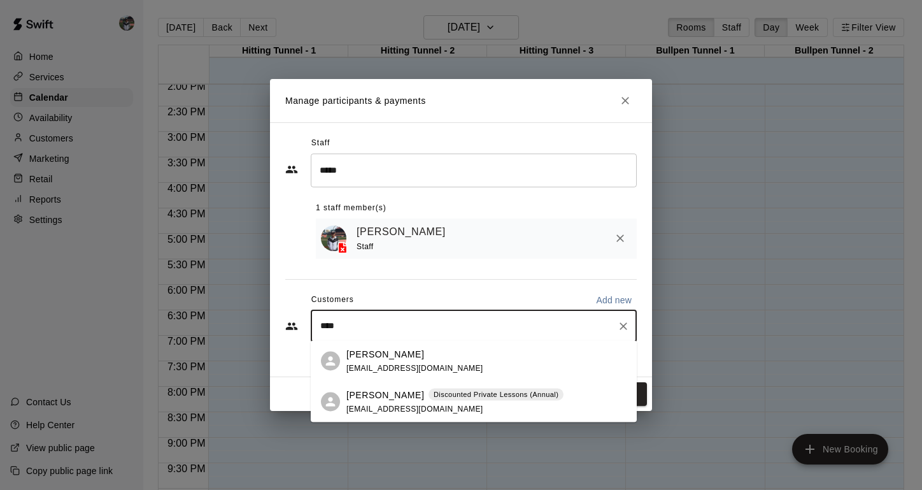
click at [381, 399] on p "[PERSON_NAME]" at bounding box center [385, 394] width 78 height 13
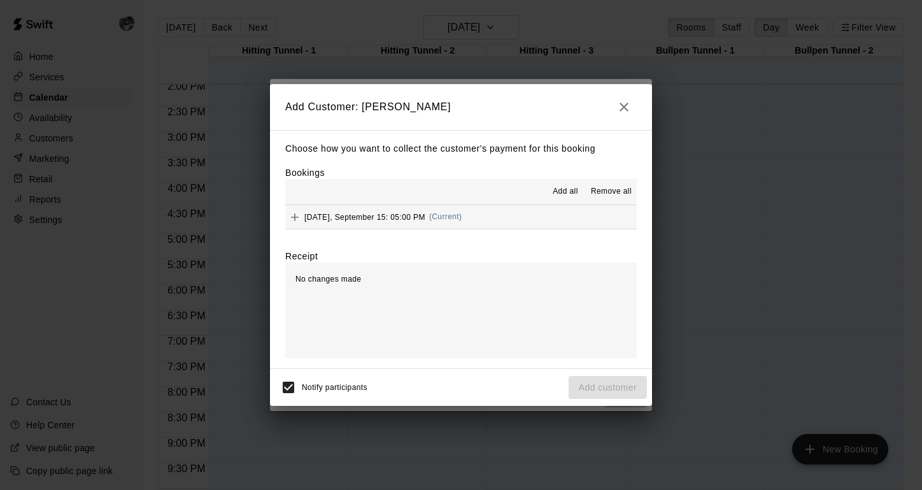
click at [388, 212] on span "[DATE], September 15: 05:00 PM" at bounding box center [364, 216] width 121 height 9
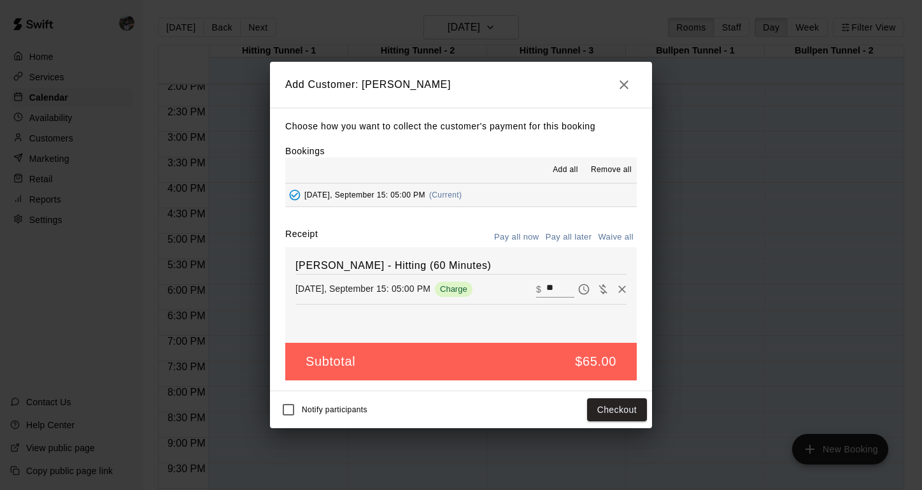
click at [566, 231] on button "Pay all later" at bounding box center [569, 237] width 53 height 20
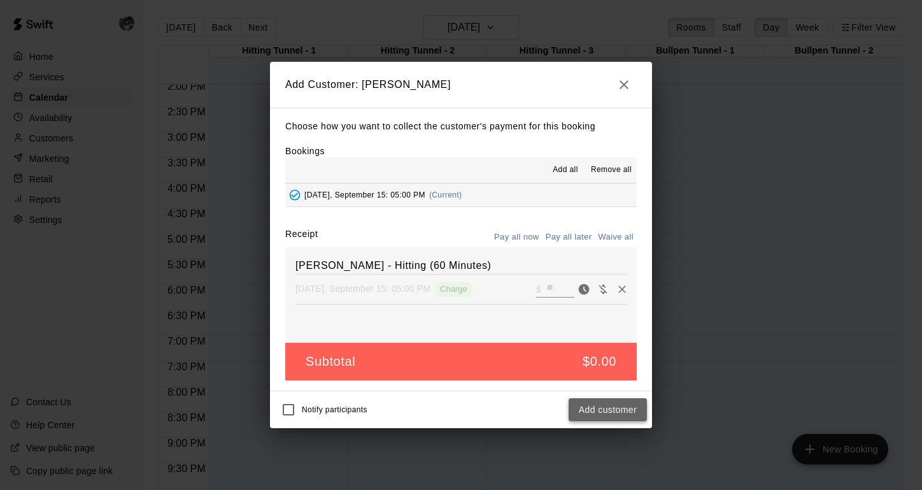
click at [603, 412] on button "Add customer" at bounding box center [608, 410] width 78 height 24
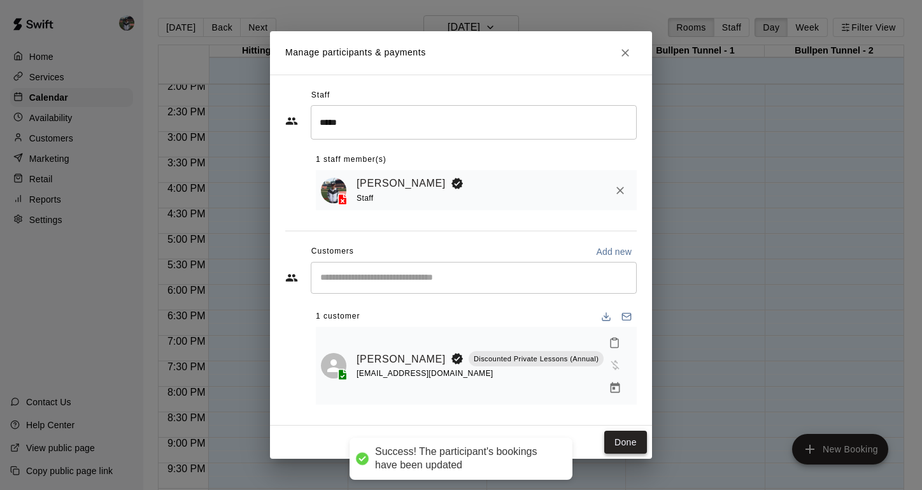
click at [624, 431] on button "Done" at bounding box center [625, 443] width 43 height 24
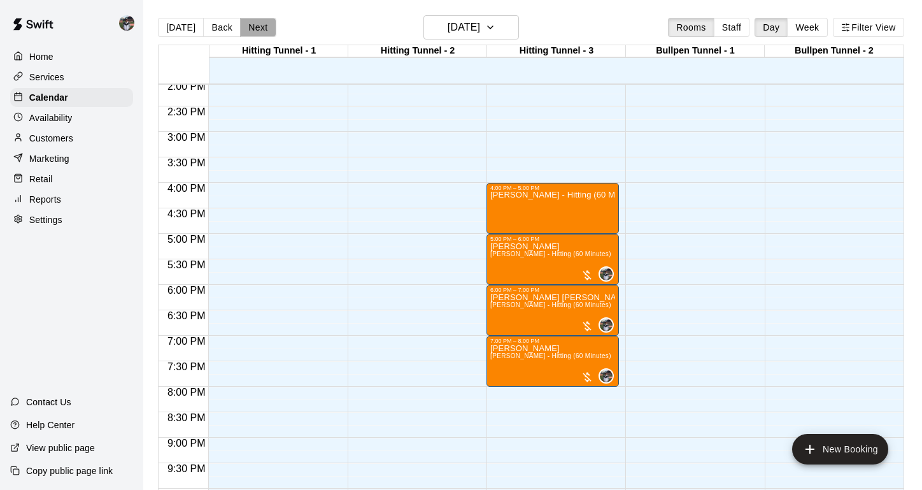
click at [257, 27] on button "Next" at bounding box center [258, 27] width 36 height 19
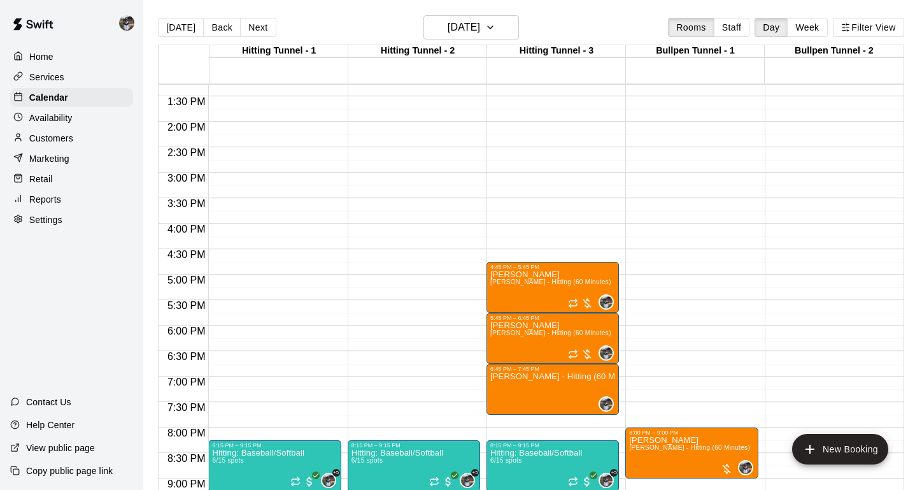
scroll to position [674, 0]
